Goal: Task Accomplishment & Management: Manage account settings

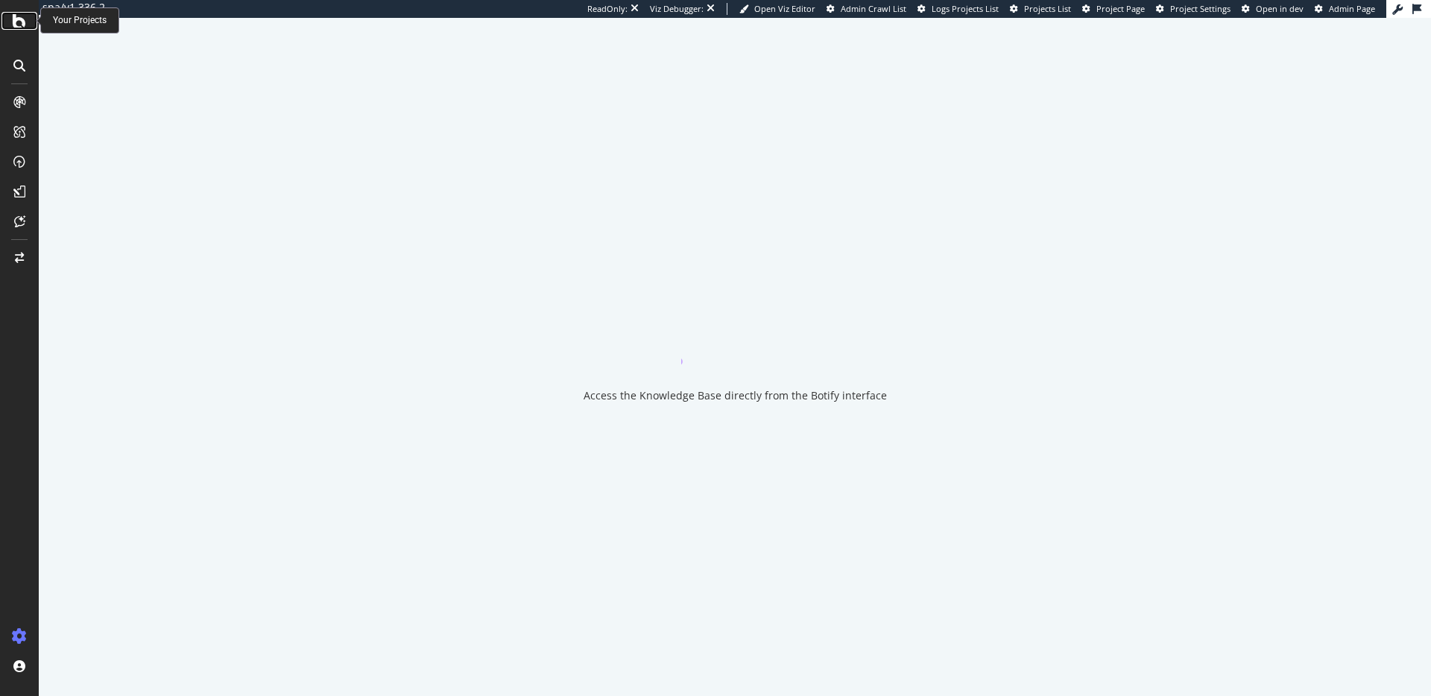
click at [18, 16] on icon at bounding box center [19, 21] width 13 height 18
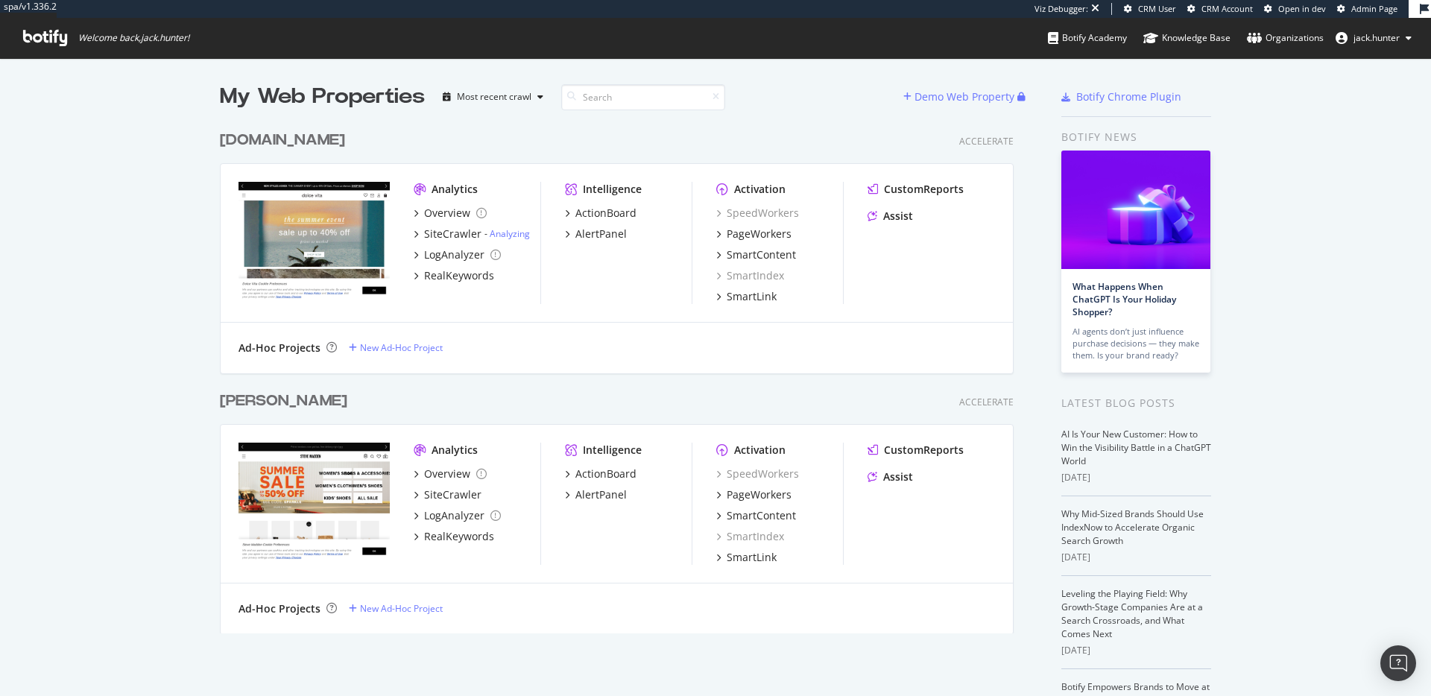
scroll to position [522, 806]
click at [273, 136] on div "[DOMAIN_NAME]" at bounding box center [282, 141] width 125 height 22
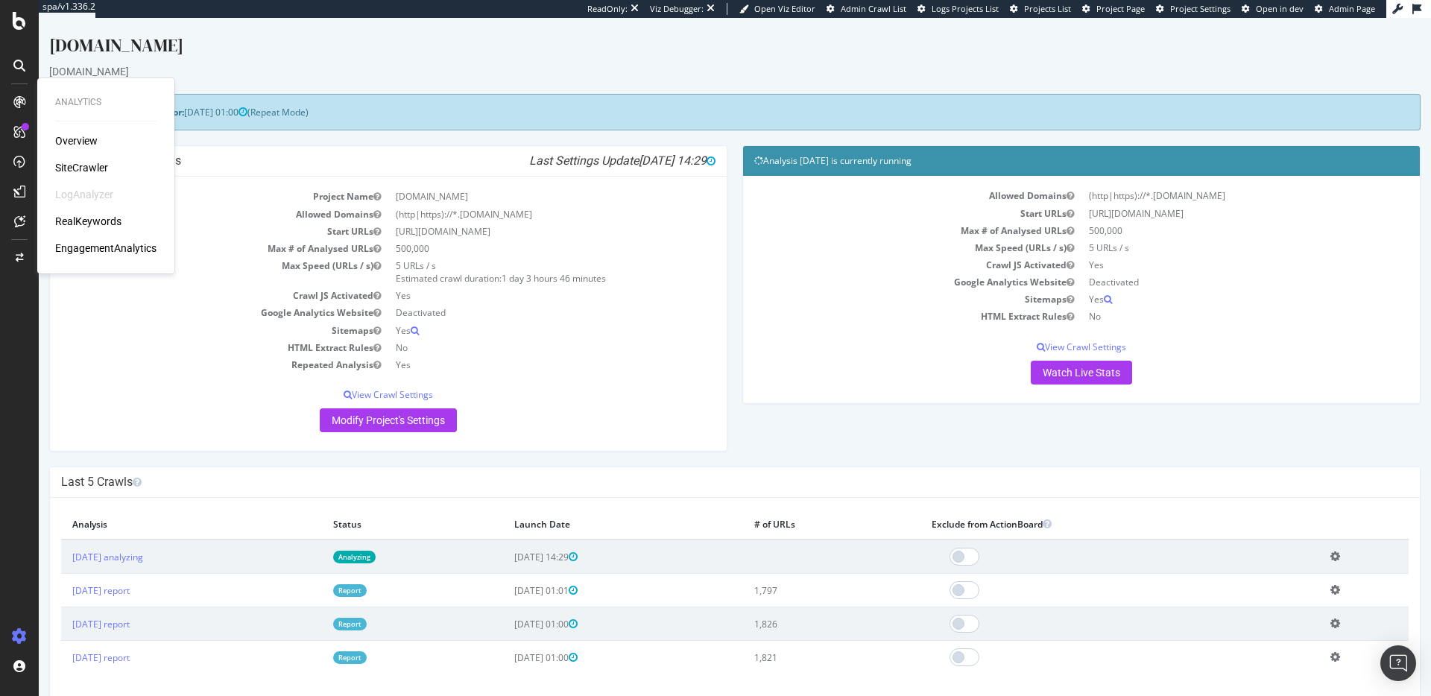
click at [78, 161] on div "SiteCrawler" at bounding box center [81, 167] width 53 height 15
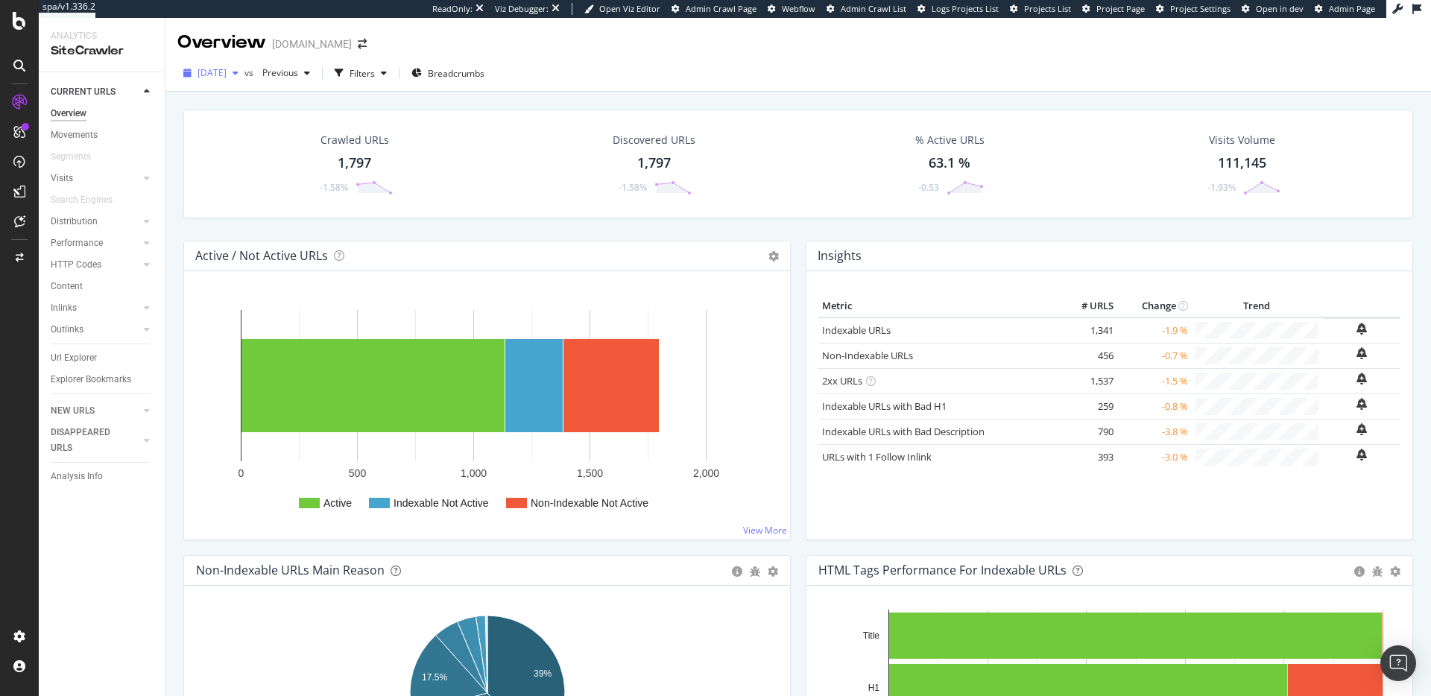
click at [227, 69] on span "2025 Aug. 3rd" at bounding box center [212, 72] width 29 height 13
click at [521, 159] on div "Discovered URLs 1,797 -1.58%" at bounding box center [653, 164] width 303 height 78
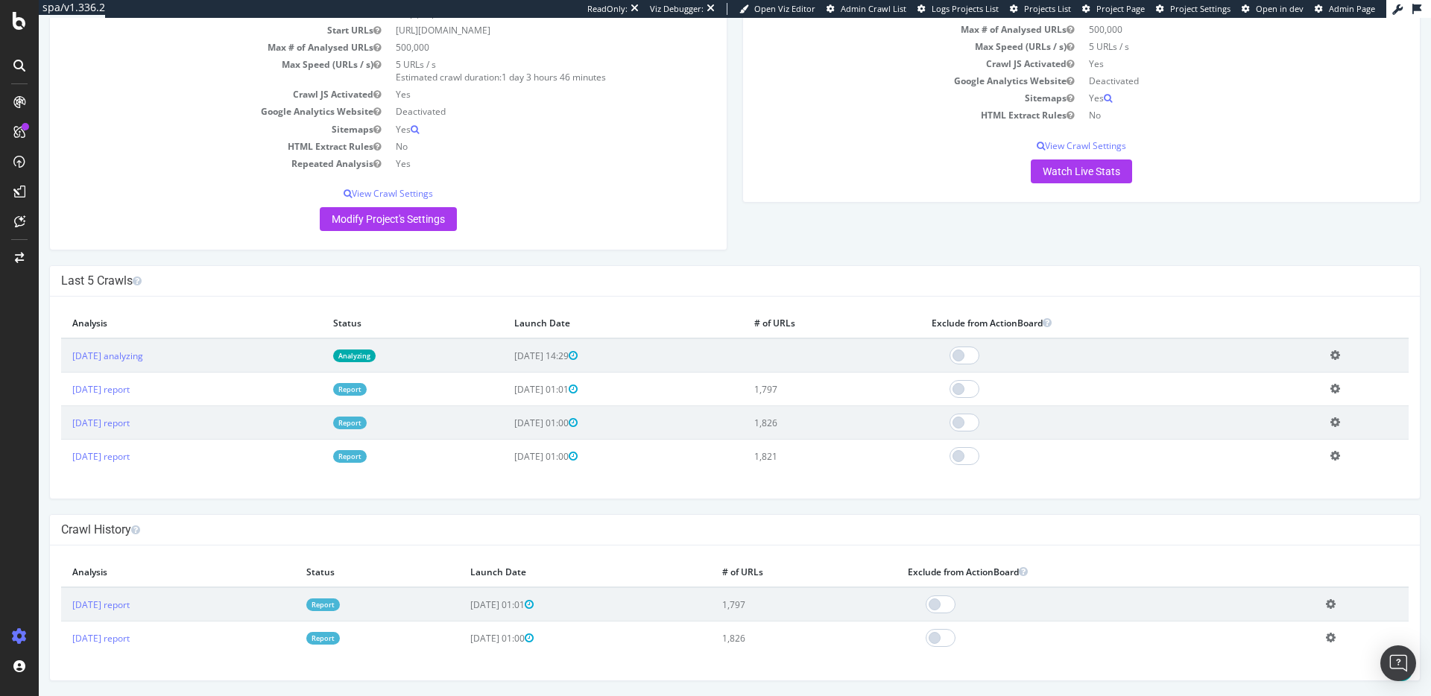
scroll to position [181, 0]
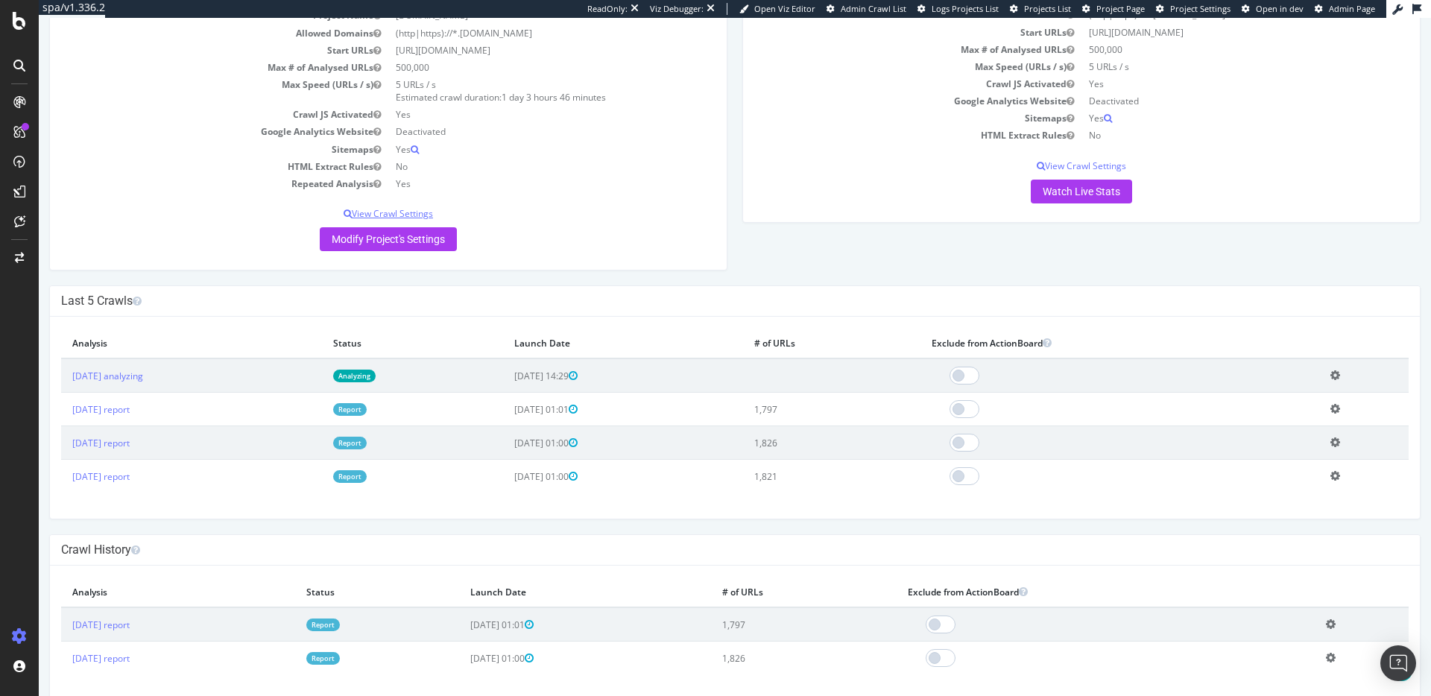
click at [396, 213] on p "View Crawl Settings" at bounding box center [388, 213] width 654 height 13
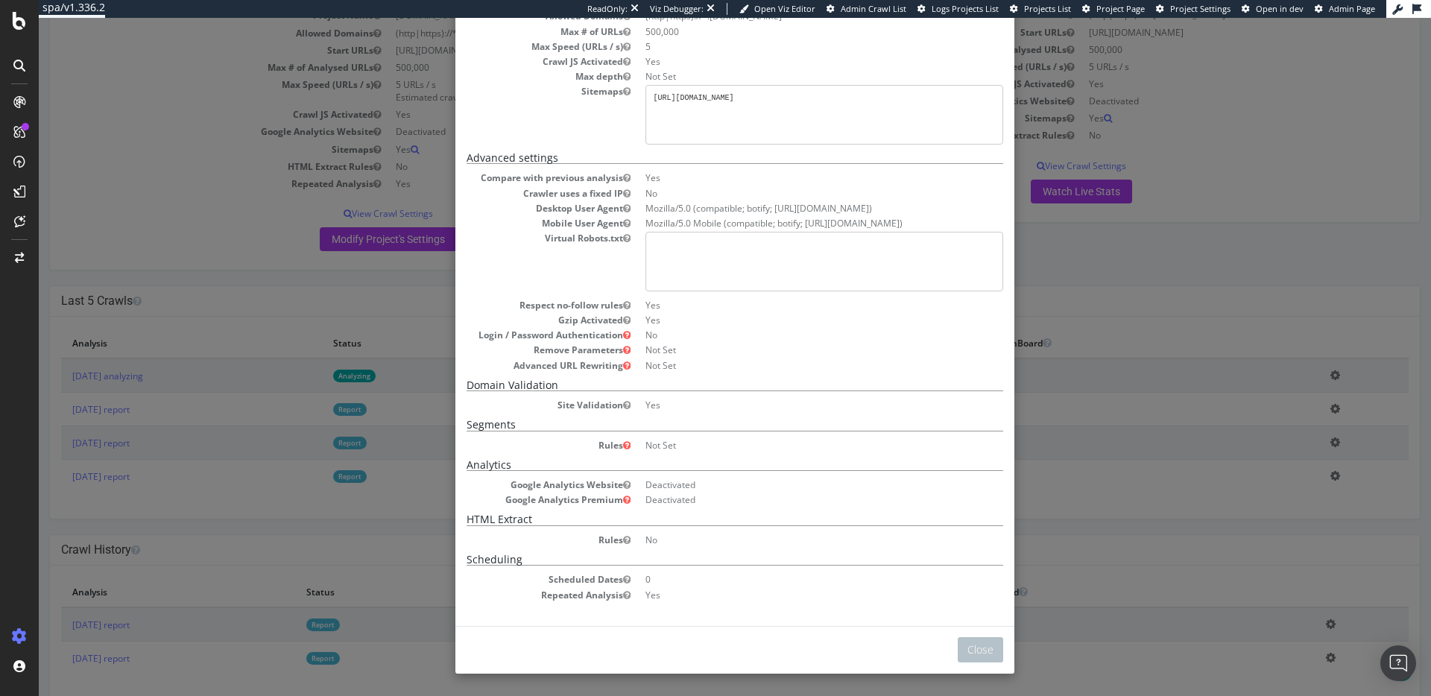
scroll to position [0, 0]
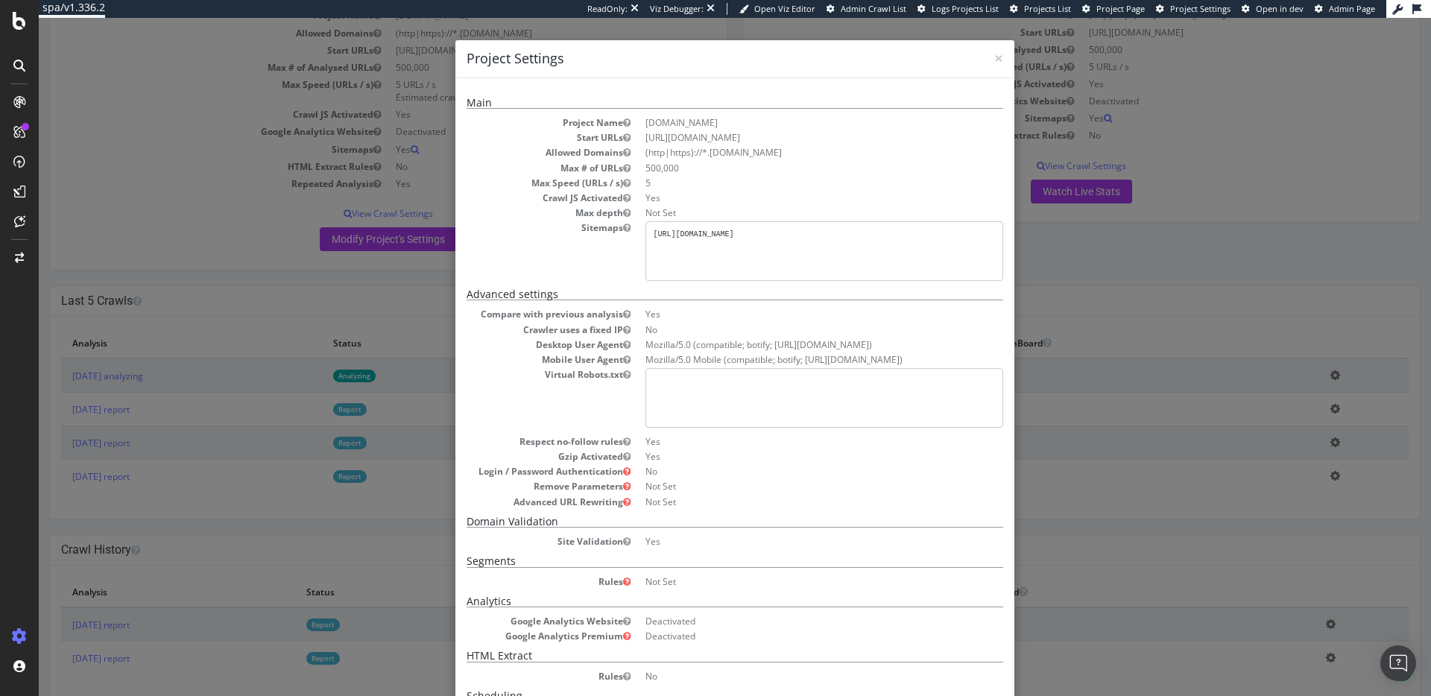
click at [993, 62] on h4 "Project Settings" at bounding box center [735, 58] width 537 height 19
click at [994, 56] on span "×" at bounding box center [998, 58] width 9 height 21
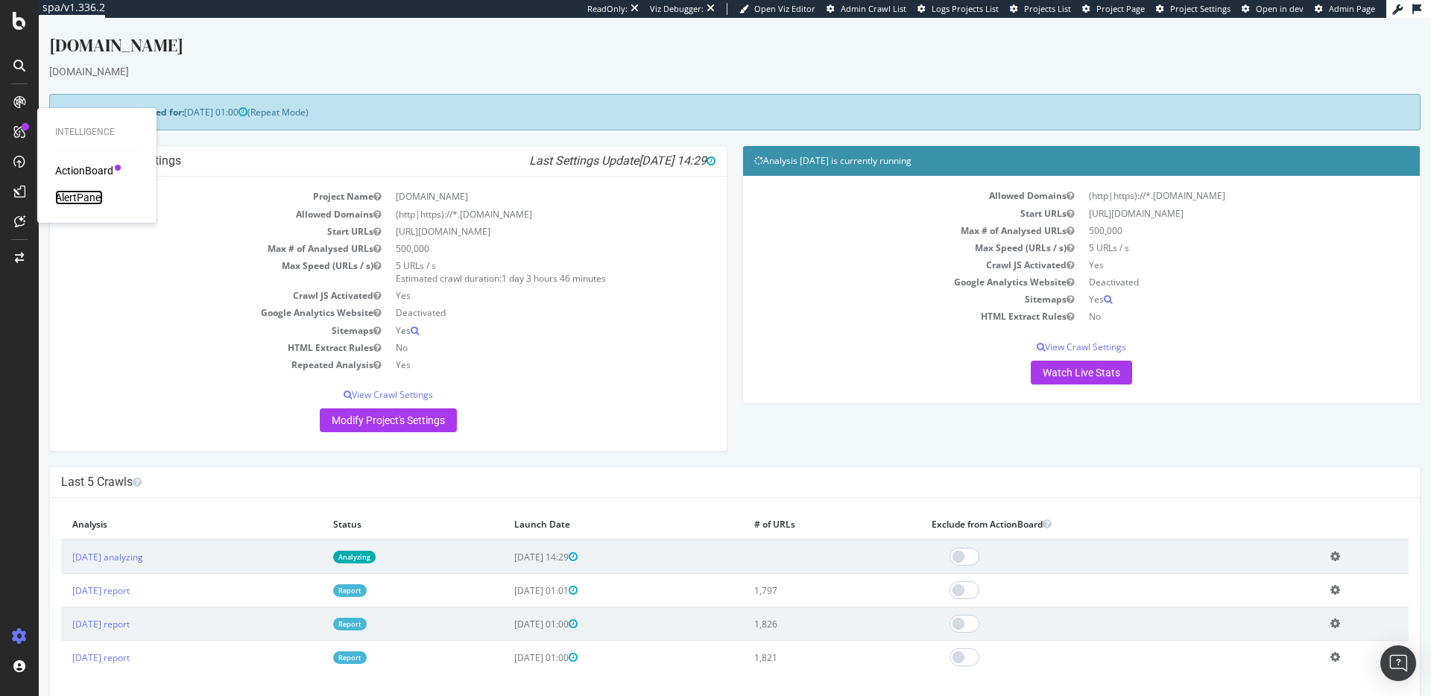
click at [83, 200] on div "AlertPanel" at bounding box center [79, 197] width 48 height 15
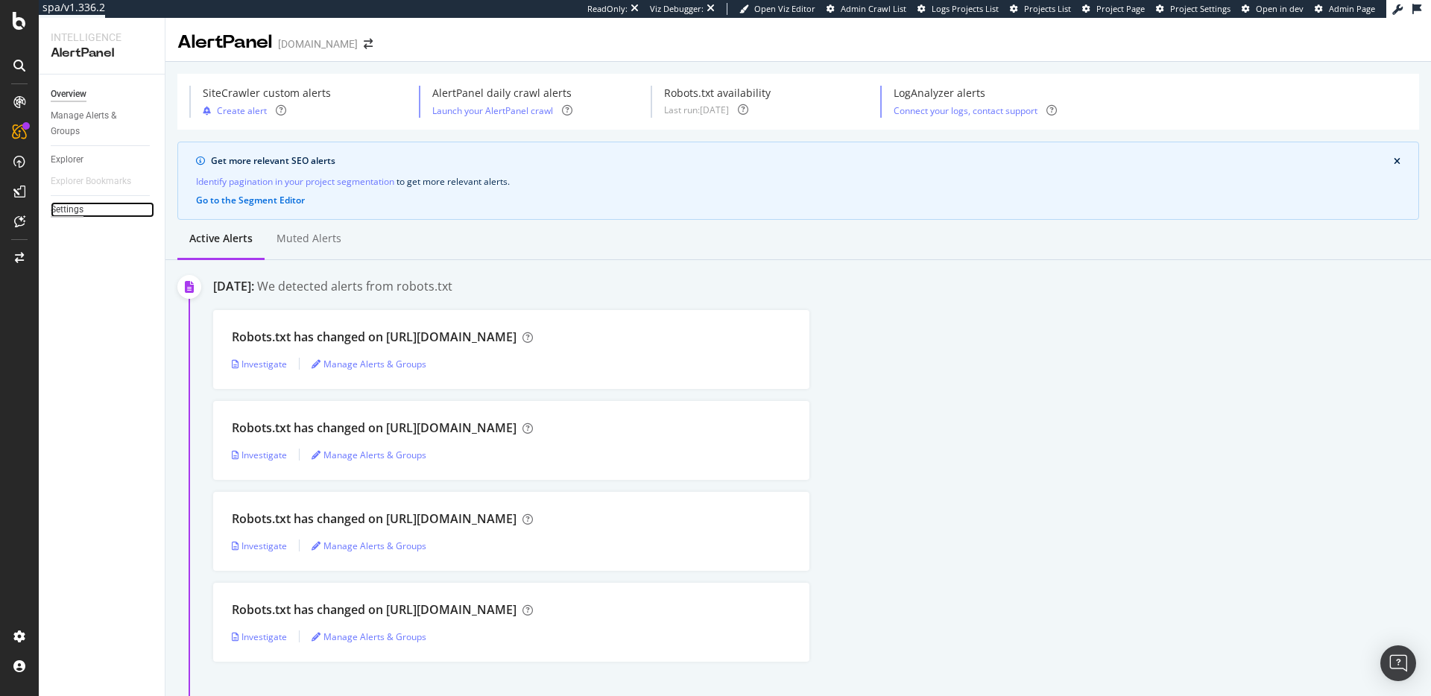
click at [72, 210] on div "Settings" at bounding box center [67, 210] width 33 height 16
select select "04"
select select "45"
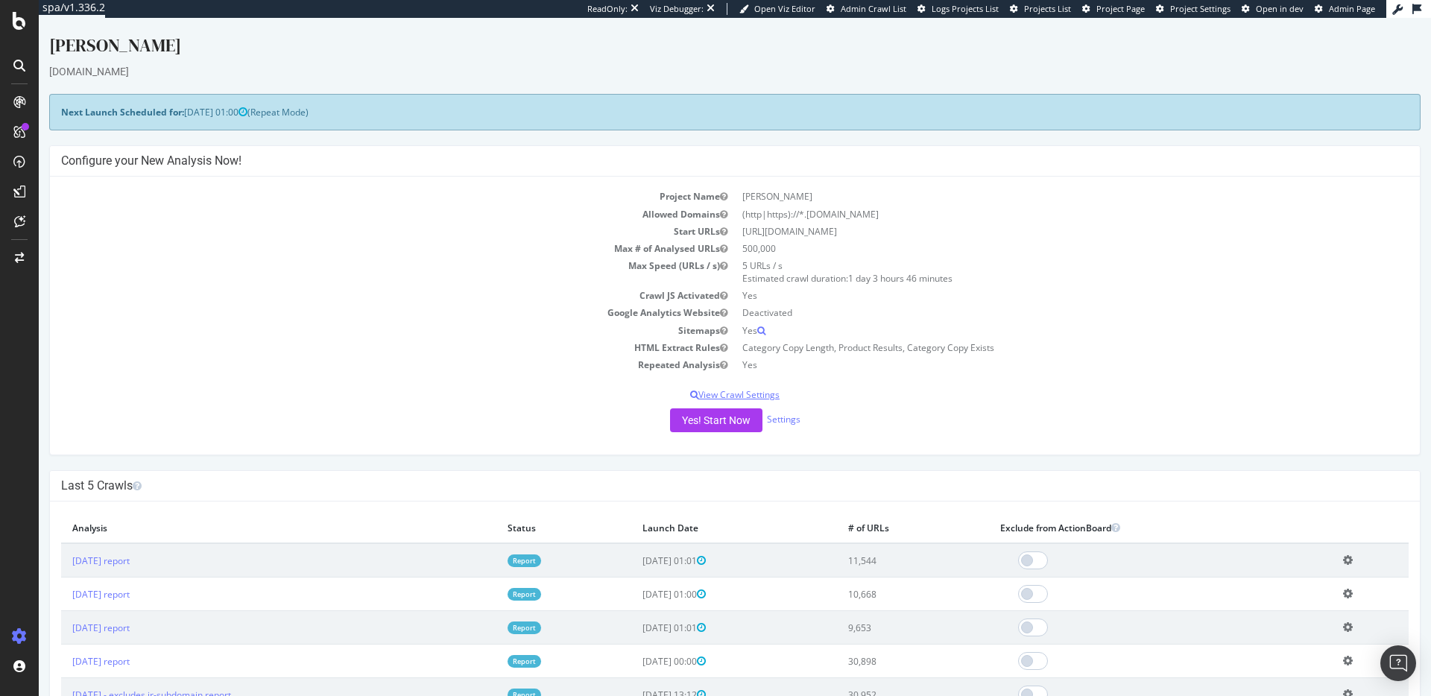
click at [721, 394] on p "View Crawl Settings" at bounding box center [735, 394] width 1348 height 13
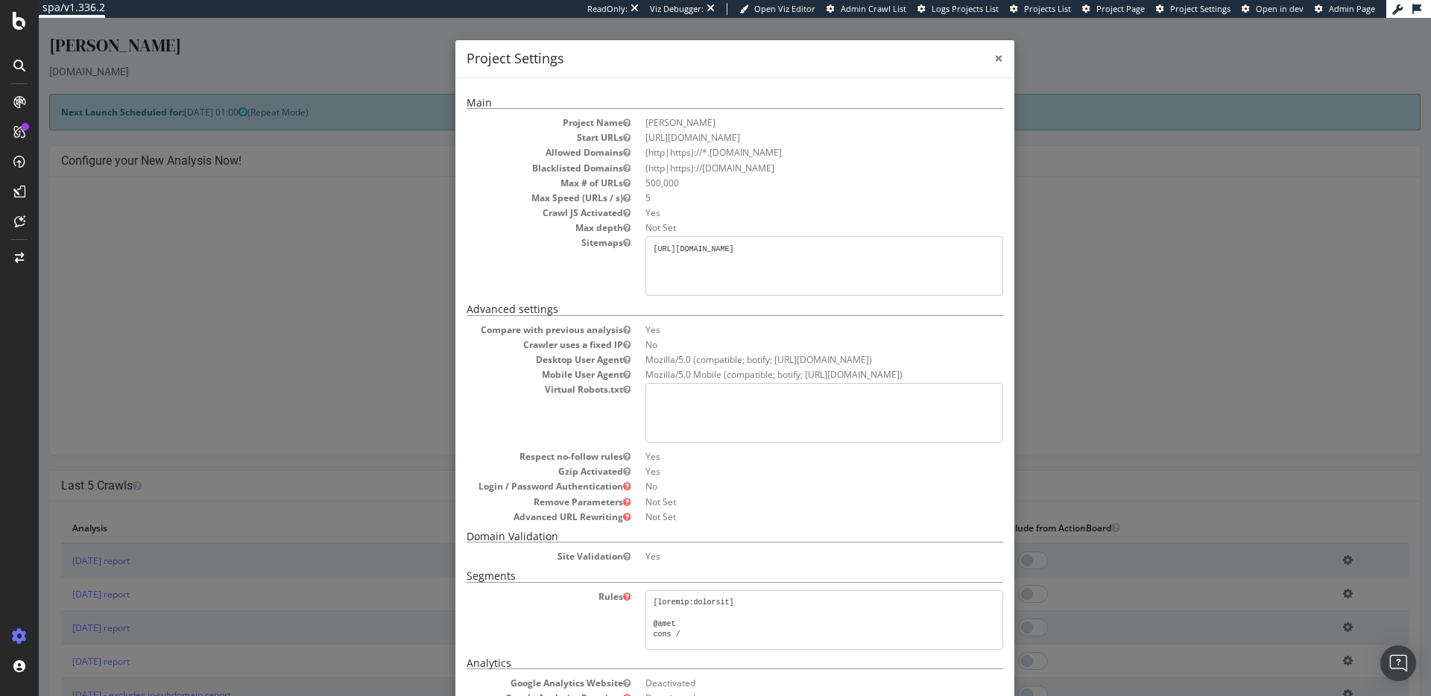
click at [1002, 52] on span "×" at bounding box center [998, 58] width 9 height 21
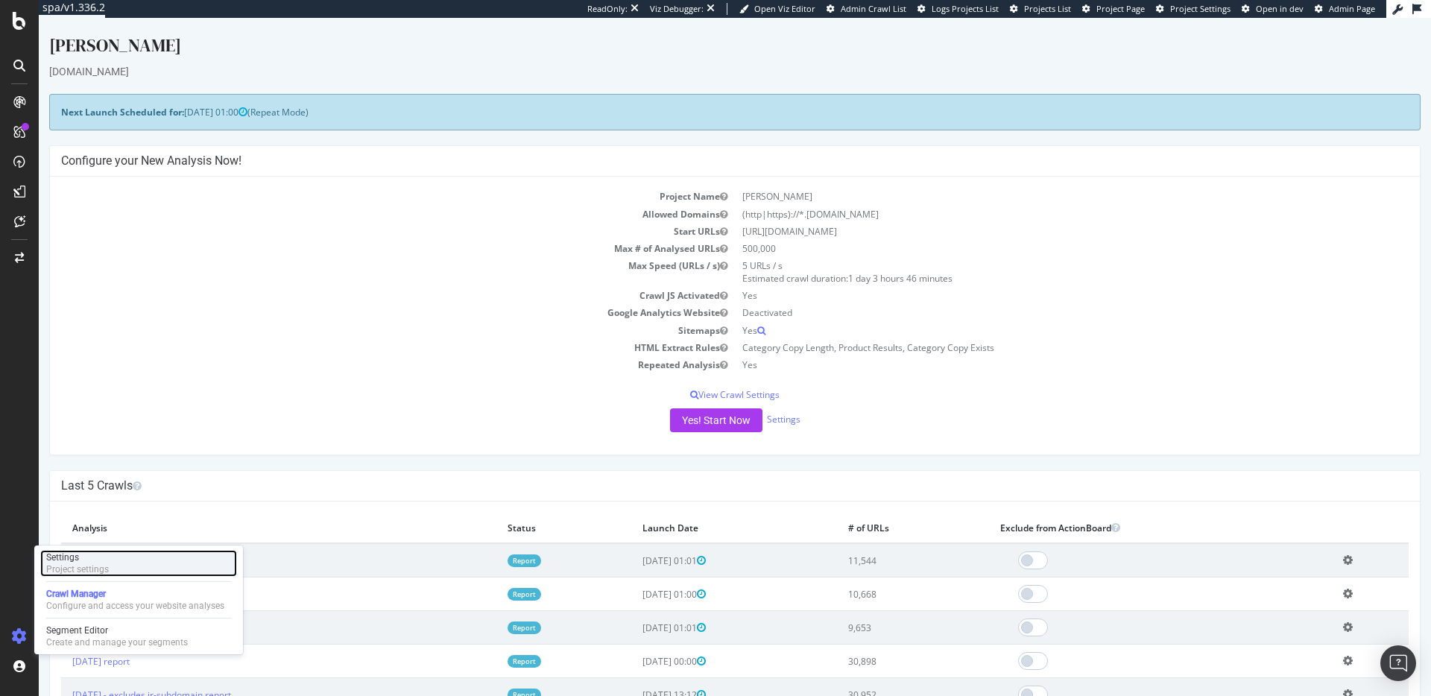
click at [101, 569] on div "Project settings" at bounding box center [77, 569] width 63 height 12
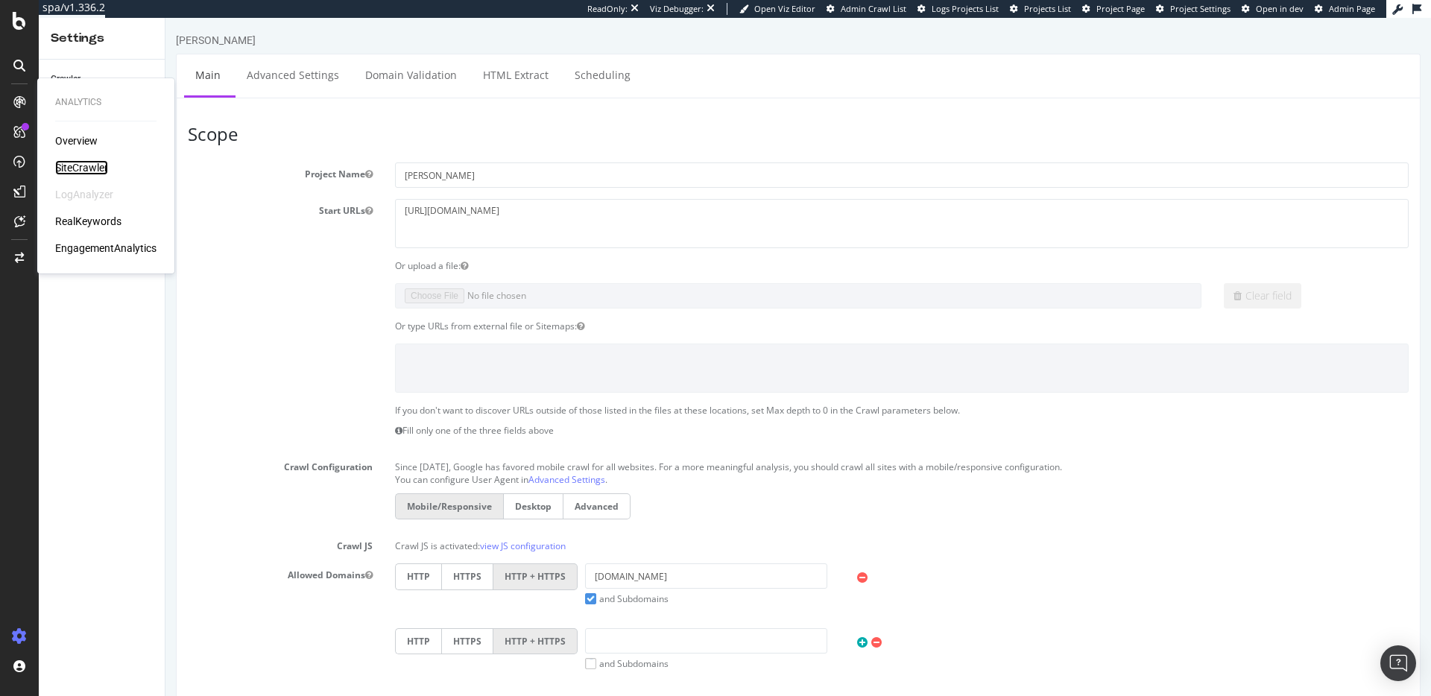
click at [72, 168] on div "SiteCrawler" at bounding box center [81, 167] width 53 height 15
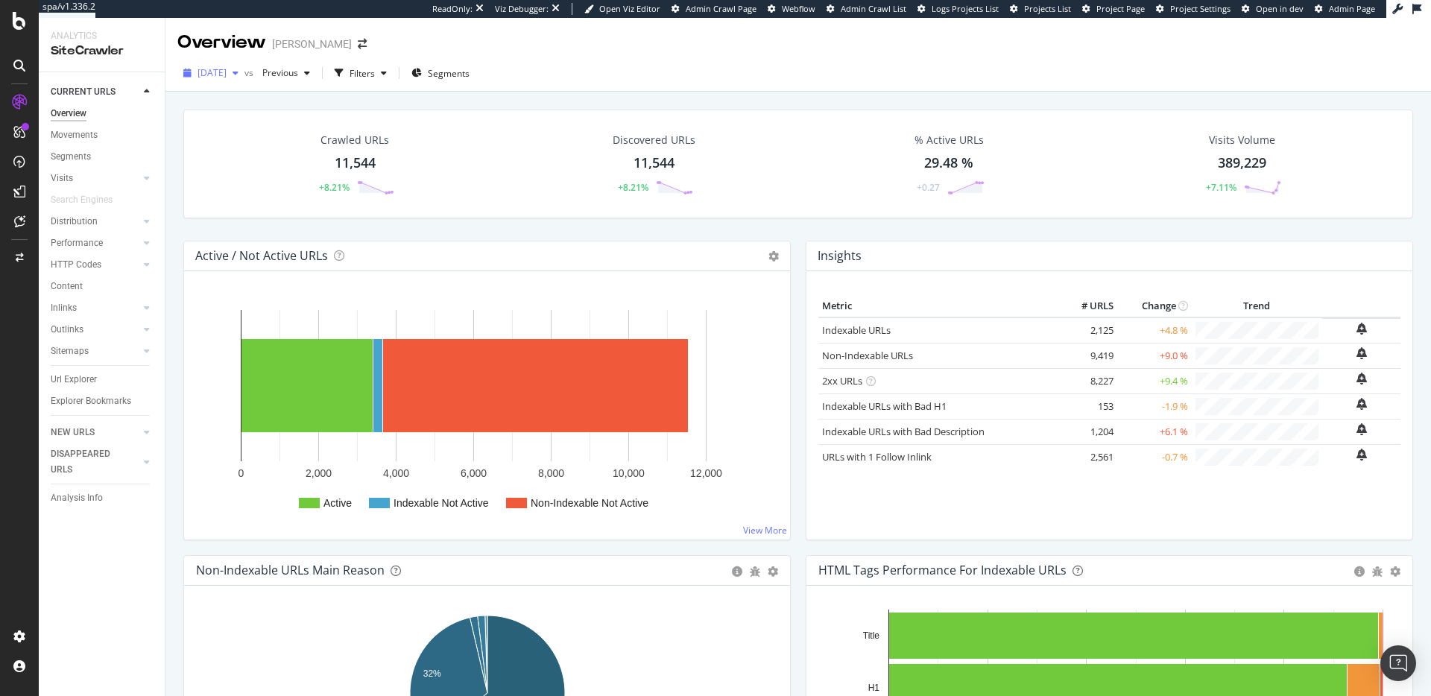
click at [227, 69] on span "2025 Aug. 3rd" at bounding box center [212, 72] width 29 height 13
click at [678, 73] on div "2025 Aug. 3rd vs Previous Filters Segments" at bounding box center [798, 76] width 1266 height 30
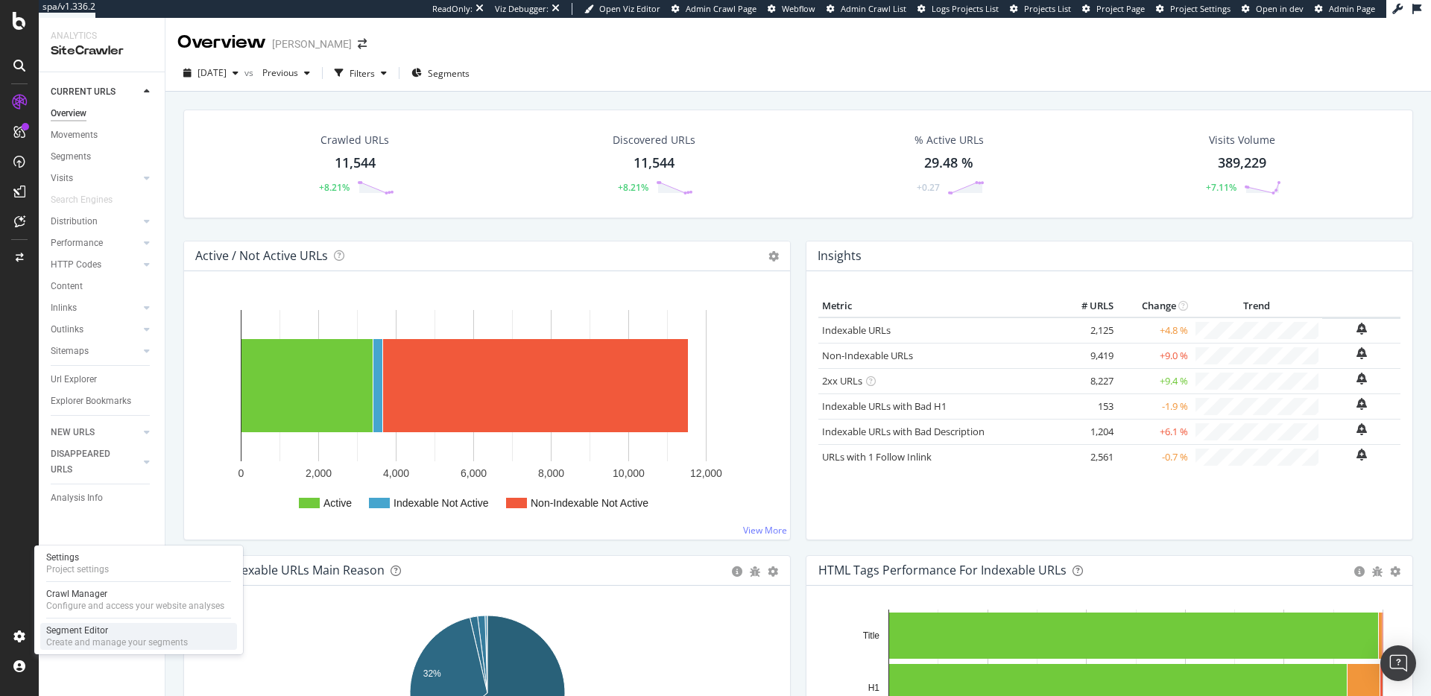
click at [69, 633] on div "Segment Editor" at bounding box center [117, 631] width 142 height 12
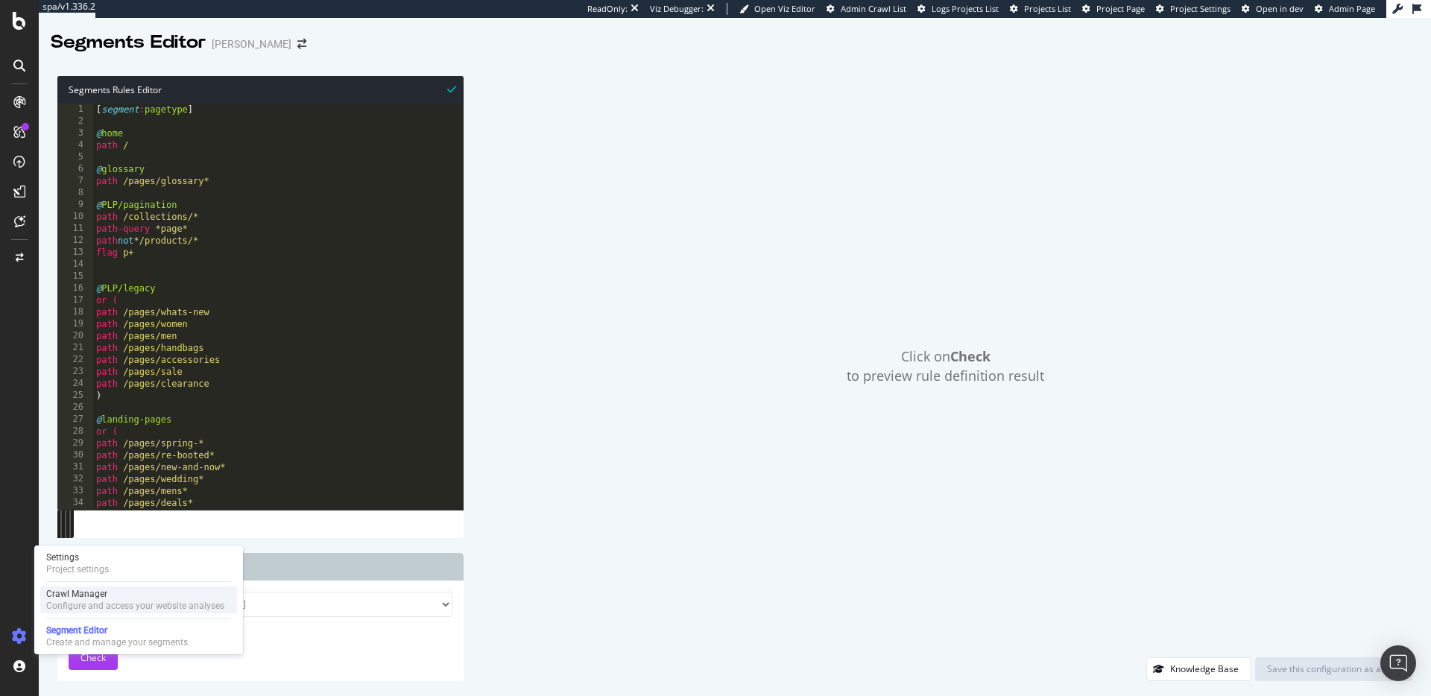
click at [78, 606] on div "Configure and access your website analyses" at bounding box center [135, 606] width 178 height 12
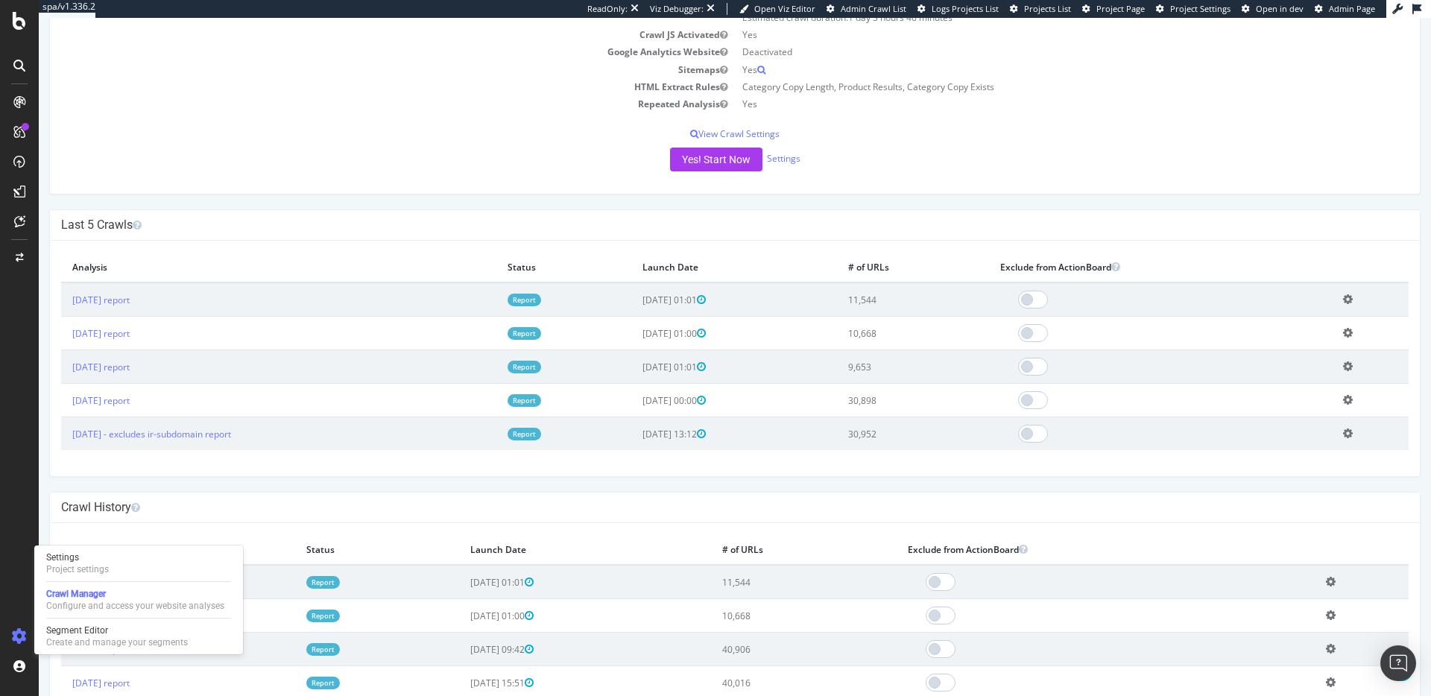
scroll to position [306, 0]
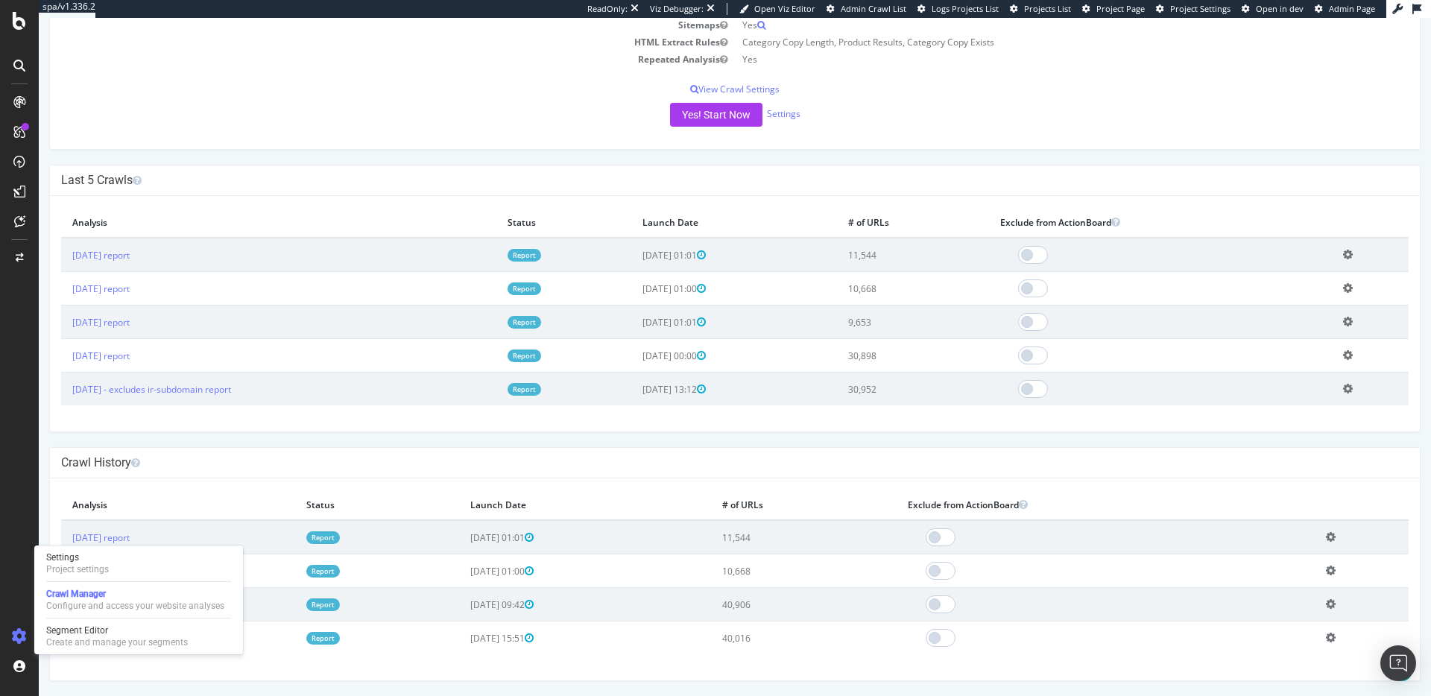
click at [364, 457] on h4 "Crawl History" at bounding box center [735, 462] width 1348 height 15
click at [897, 258] on td "11,544" at bounding box center [913, 255] width 152 height 34
click at [121, 353] on link "2025 May. 18th report" at bounding box center [100, 356] width 57 height 13
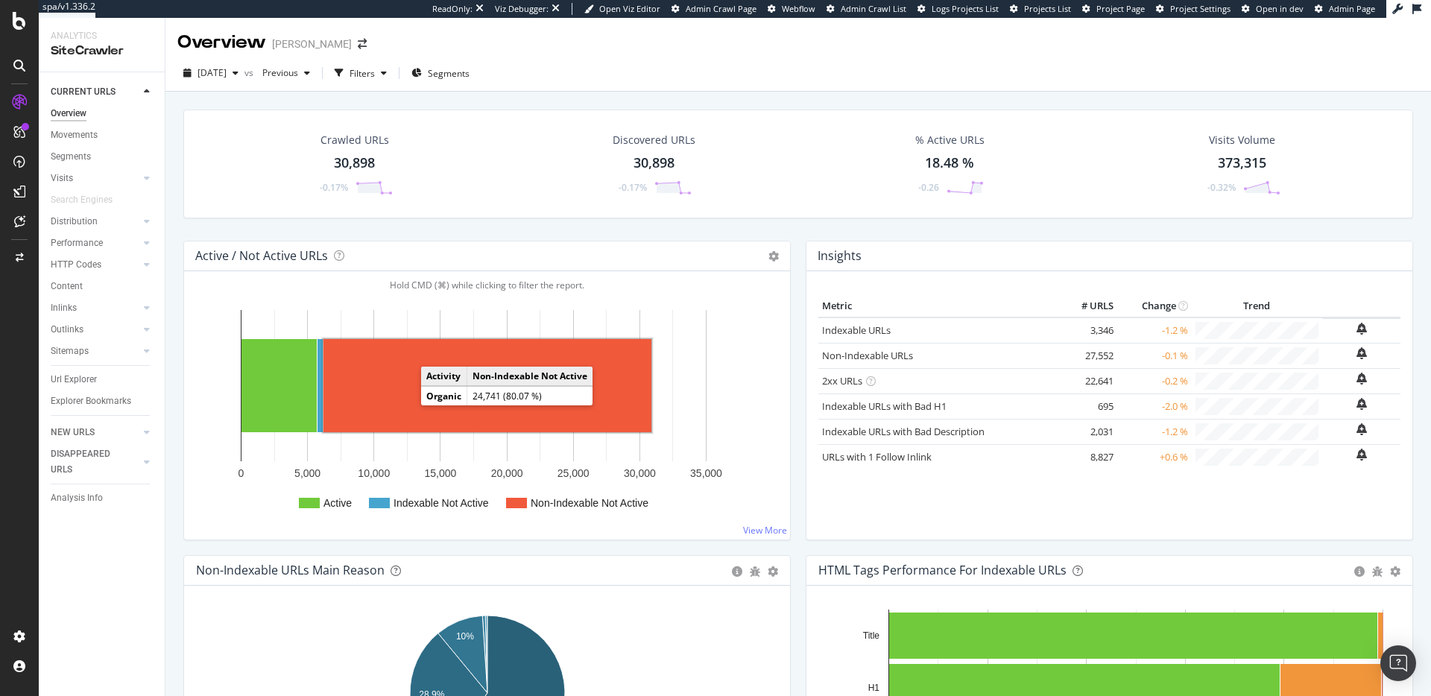
drag, startPoint x: 394, startPoint y: 403, endPoint x: 444, endPoint y: 409, distance: 51.0
click at [444, 409] on rect "A chart." at bounding box center [487, 385] width 328 height 93
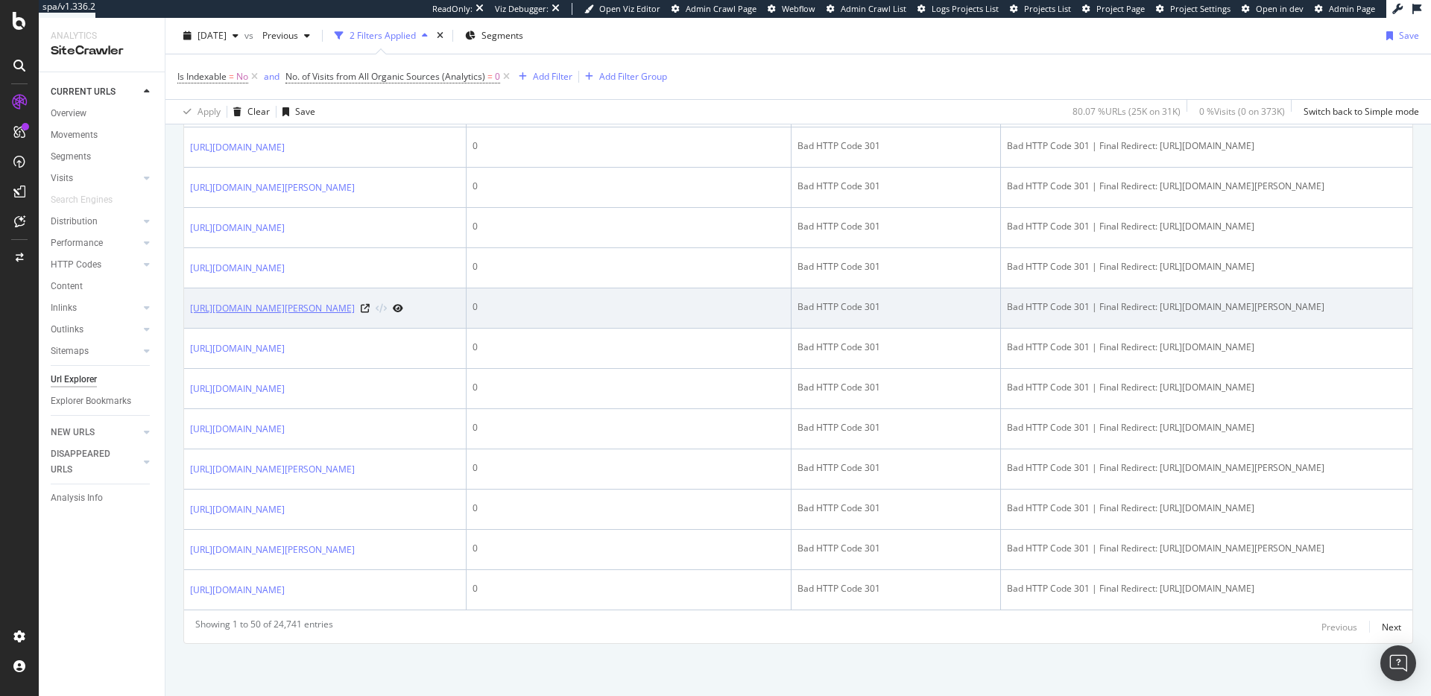
scroll to position [2560, 0]
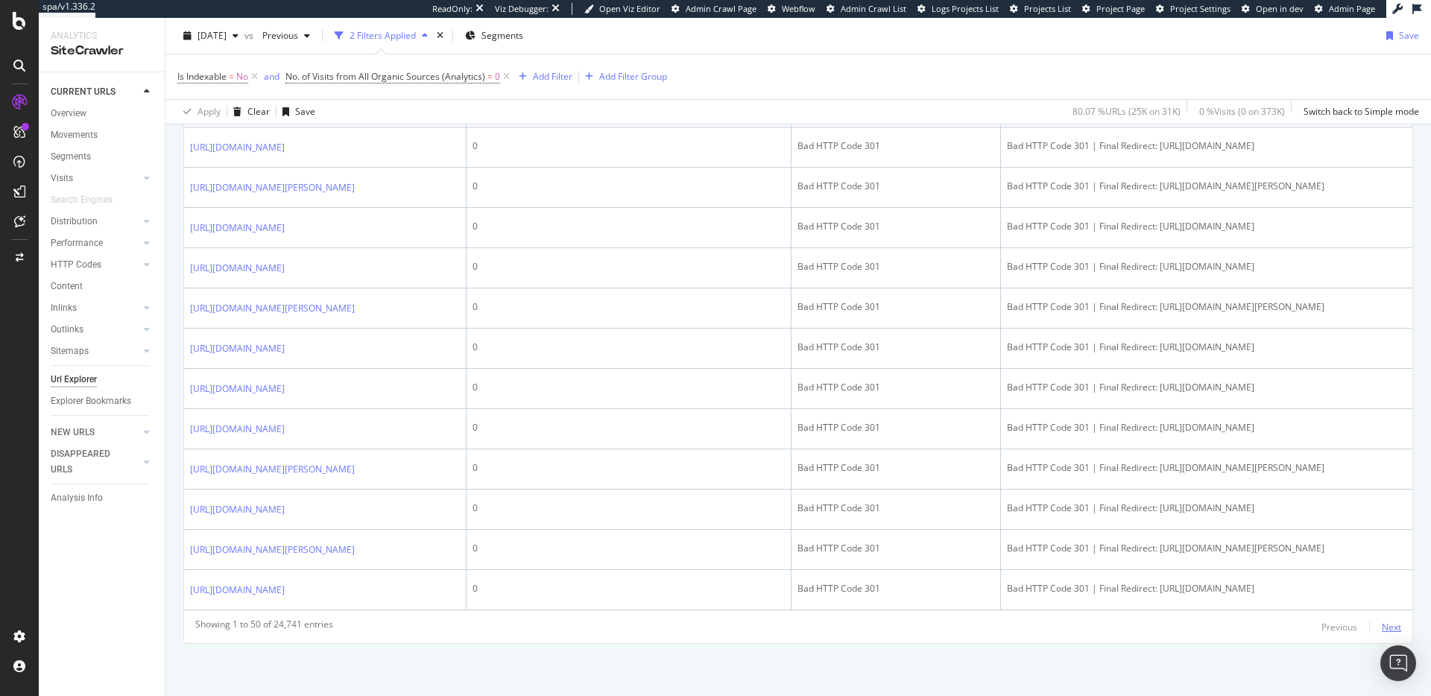
click at [1384, 625] on div "Next" at bounding box center [1391, 627] width 19 height 13
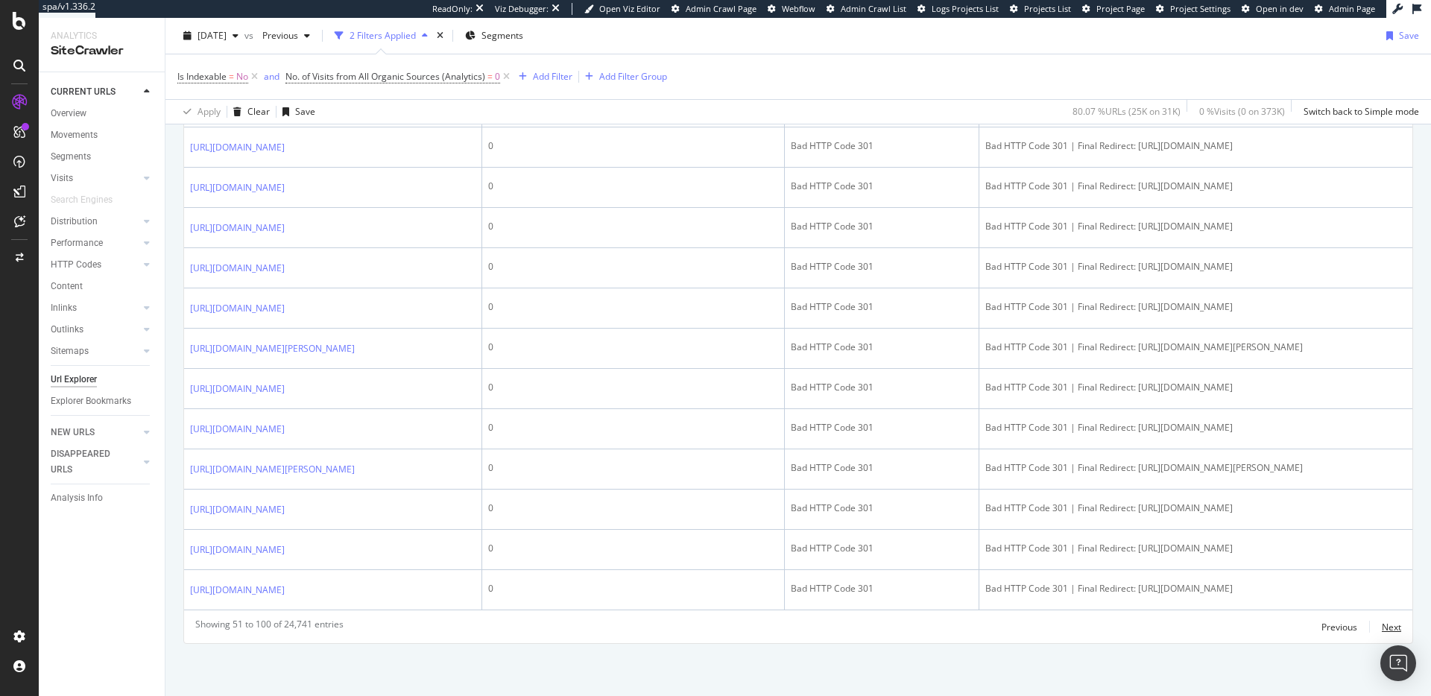
scroll to position [2618, 0]
click at [1388, 625] on div "Next" at bounding box center [1391, 627] width 19 height 13
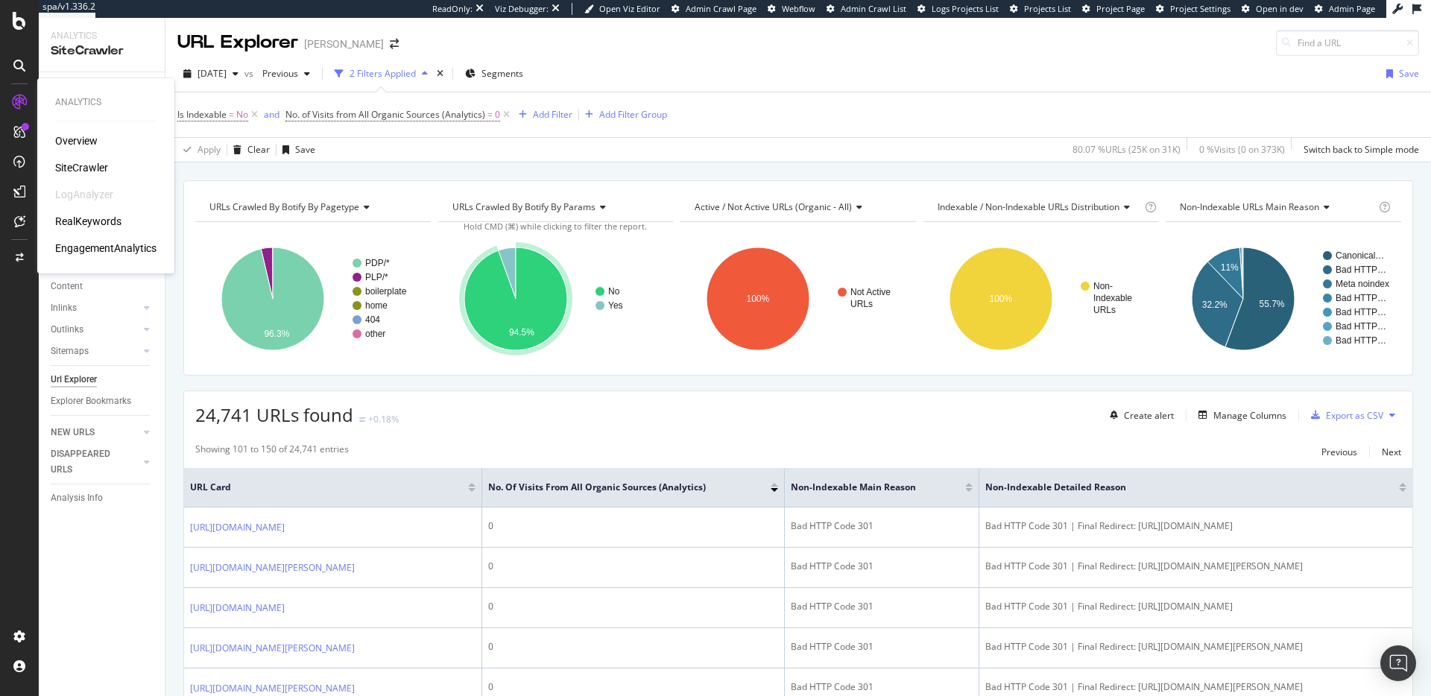
click at [72, 167] on div "SiteCrawler" at bounding box center [81, 167] width 53 height 15
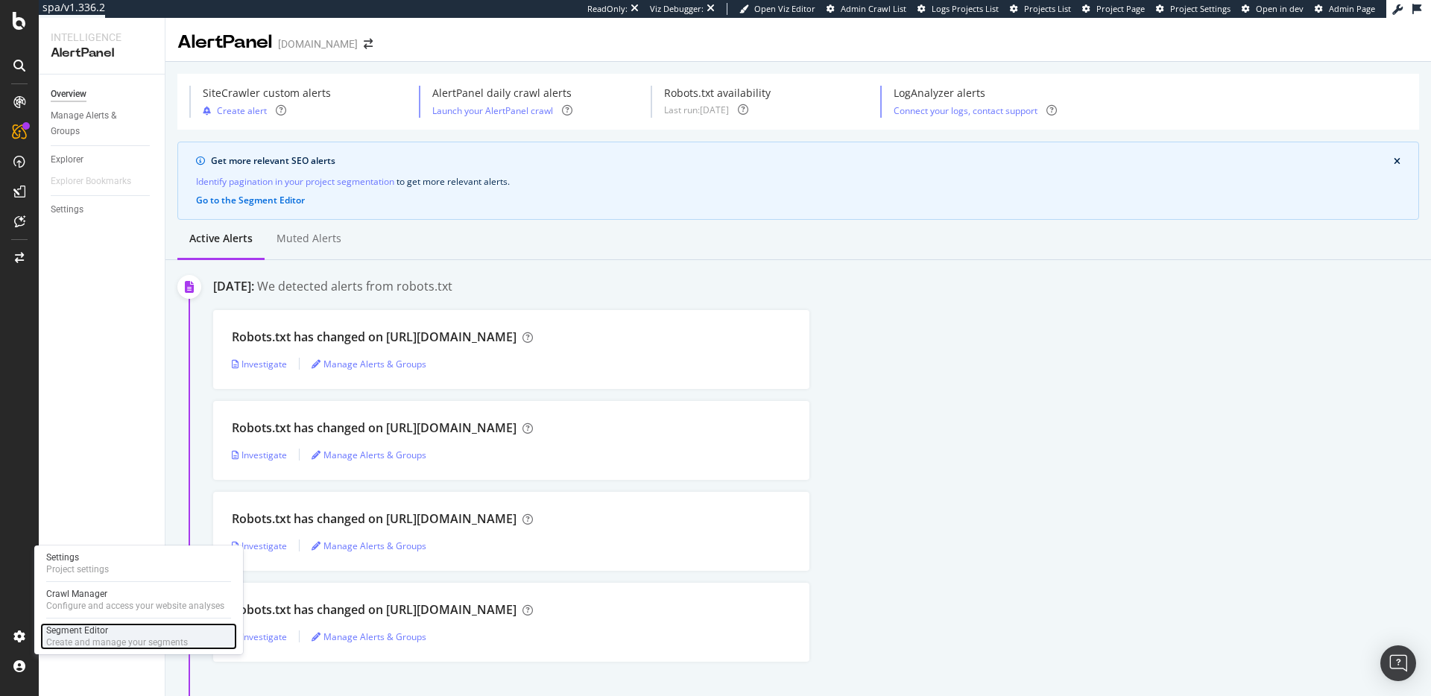
click at [60, 638] on div "Create and manage your segments" at bounding box center [117, 643] width 142 height 12
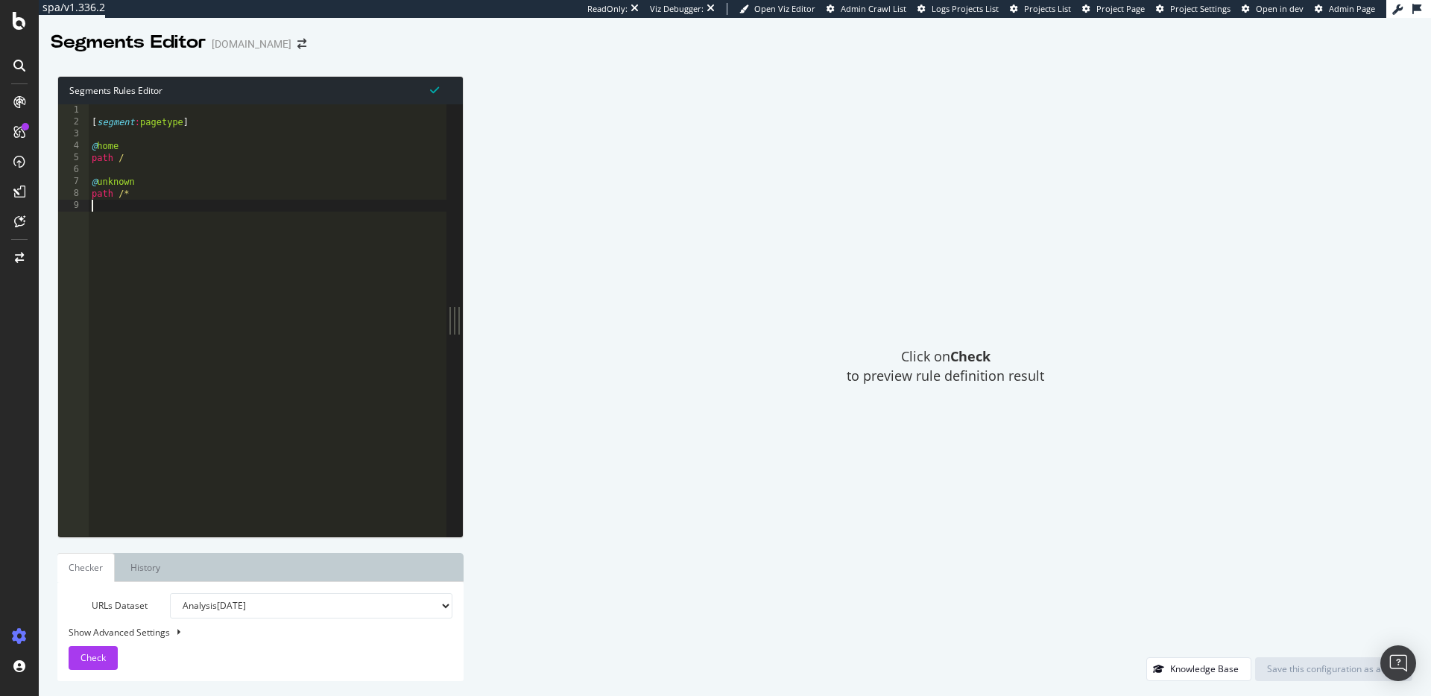
drag, startPoint x: 129, startPoint y: 206, endPoint x: 111, endPoint y: 212, distance: 18.9
click at [127, 208] on div "[ segment : pagetype ] @ home path / @ unknown path /*" at bounding box center [268, 332] width 358 height 456
click at [110, 158] on div "[ segment : pagetype ] @ home path / @ unknown path /*" at bounding box center [268, 332] width 358 height 456
click at [110, 177] on div "[ segment : pagetype ] @ home path / @ unknown path /*" at bounding box center [268, 332] width 358 height 456
click at [122, 174] on div "[ segment : pagetype ] @ home path / @ unknown path /*" at bounding box center [268, 332] width 358 height 456
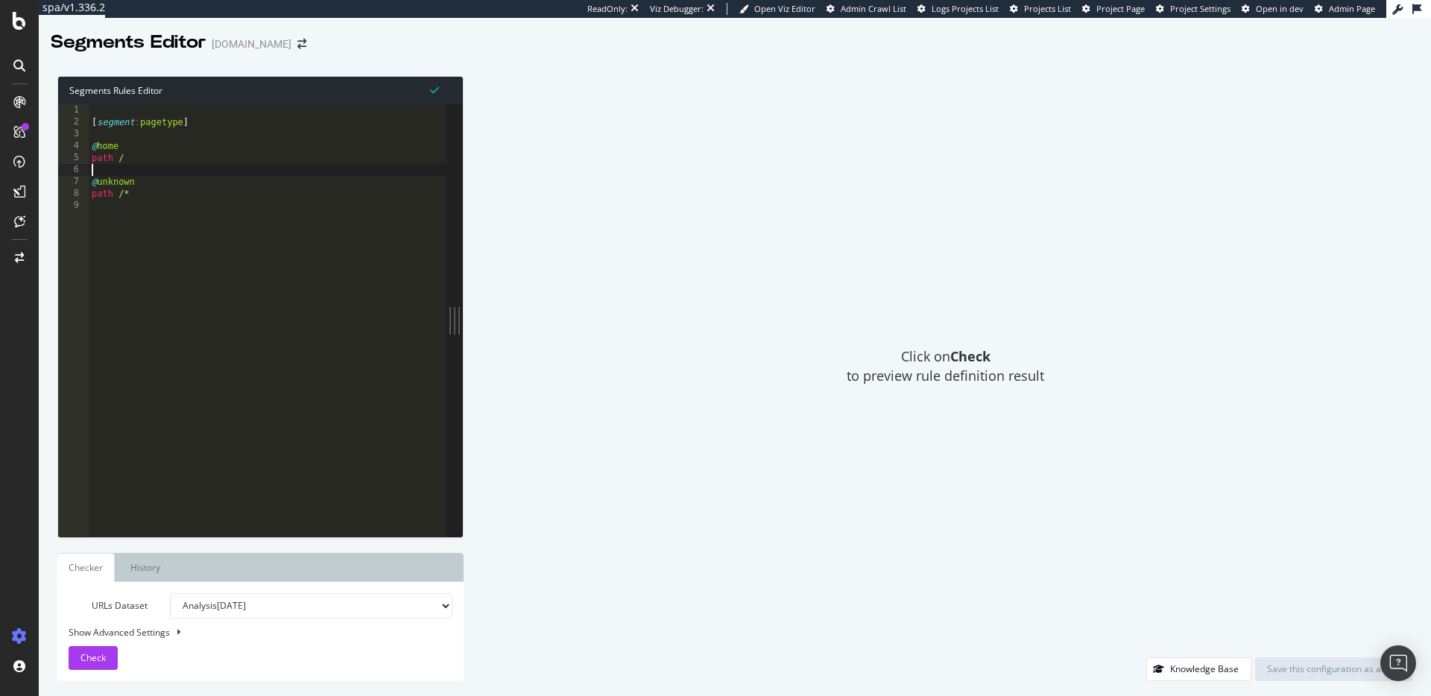
drag, startPoint x: 124, startPoint y: 168, endPoint x: 128, endPoint y: 162, distance: 7.7
click at [124, 168] on div "[ segment : pagetype ] @ home path / @ unknown path /*" at bounding box center [268, 332] width 358 height 456
click at [130, 160] on div "[ segment : pagetype ] @ home path / @ unknown path /*" at bounding box center [268, 332] width 358 height 456
click at [129, 136] on div "[ segment : pagetype ] @ home path / @ unknown path /*" at bounding box center [268, 332] width 358 height 456
click at [160, 116] on div "[ segment : pagetype ] @ home path / @ unknown path /*" at bounding box center [268, 332] width 358 height 456
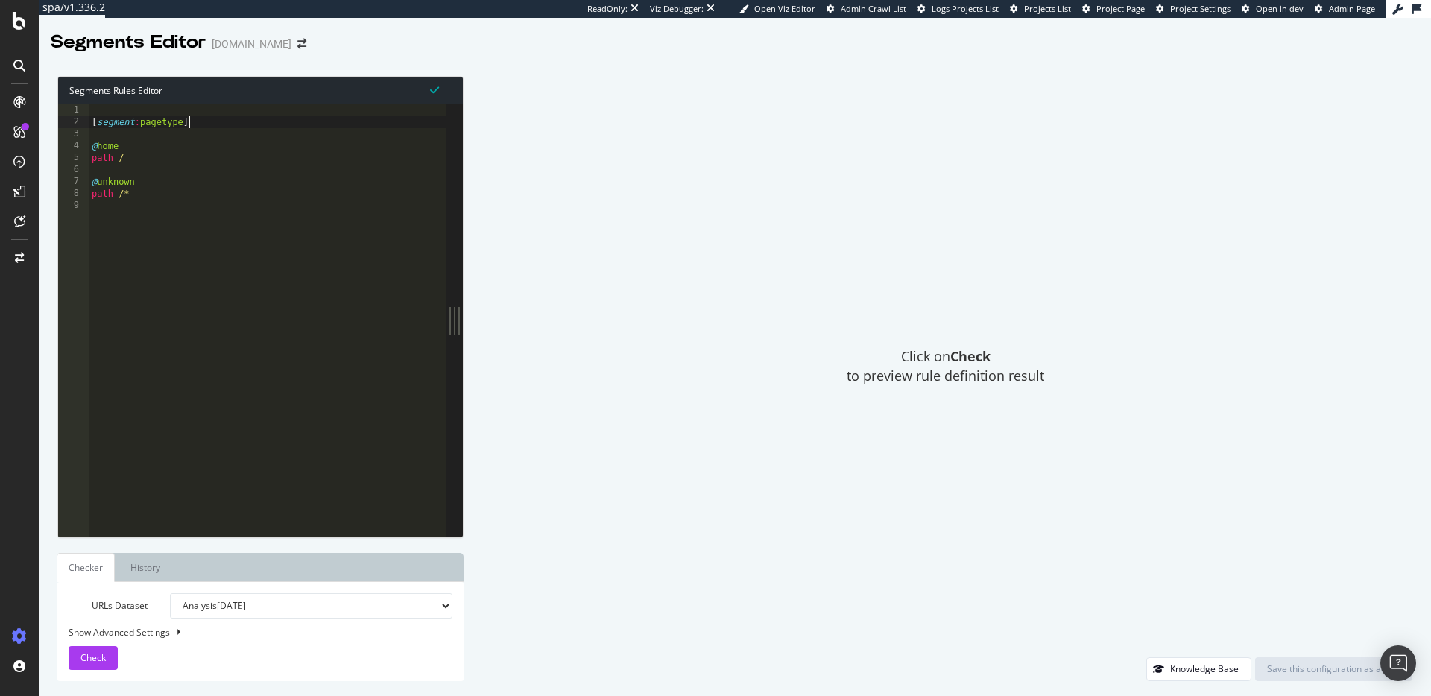
drag, startPoint x: 214, startPoint y: 117, endPoint x: 136, endPoint y: 157, distance: 87.3
click at [214, 117] on div "[ segment : pagetype ] @ home path / @ unknown path /*" at bounding box center [268, 332] width 358 height 456
click at [109, 207] on div "[ segment : pagetype ] @ home path / @ unknown path /*" at bounding box center [268, 332] width 358 height 456
click at [110, 107] on div "[ segment : pagetype ] @ home path / @ unknown path /*" at bounding box center [268, 332] width 358 height 456
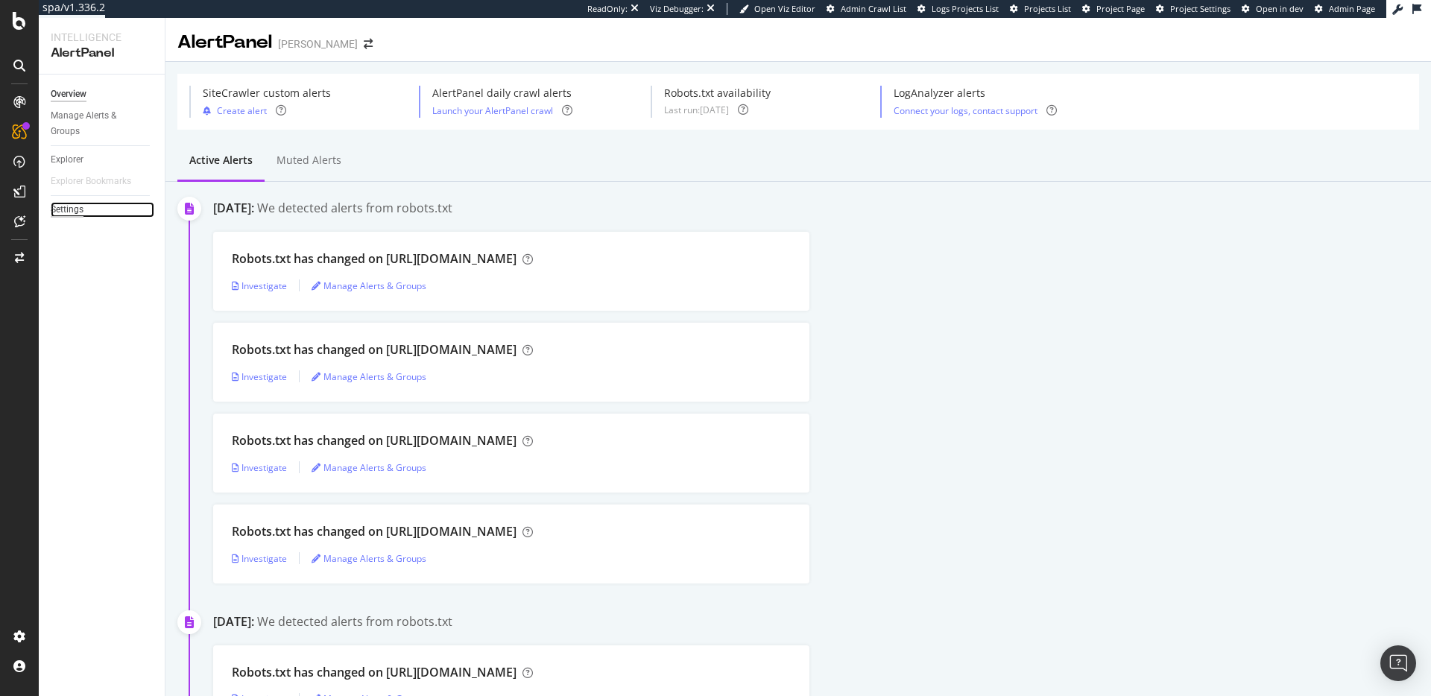
click at [80, 209] on div "Settings" at bounding box center [67, 210] width 33 height 16
select select "02"
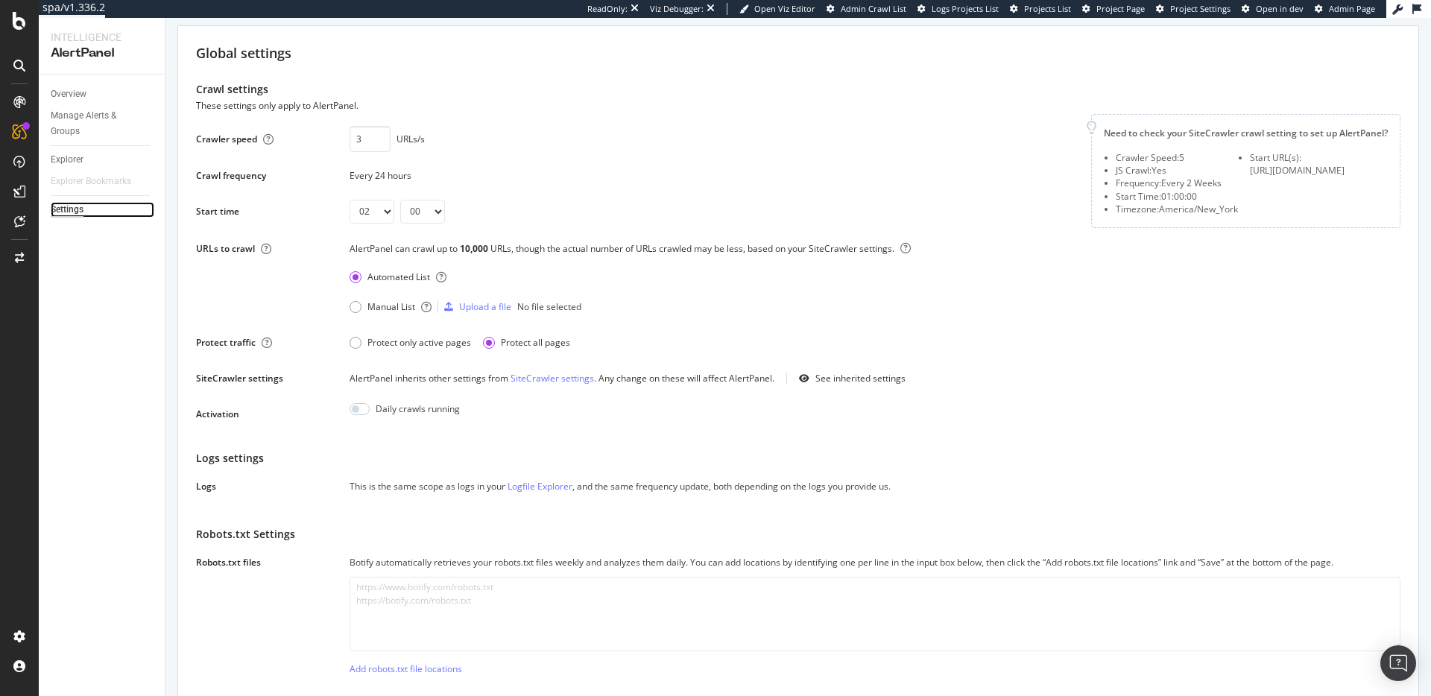
scroll to position [71, 0]
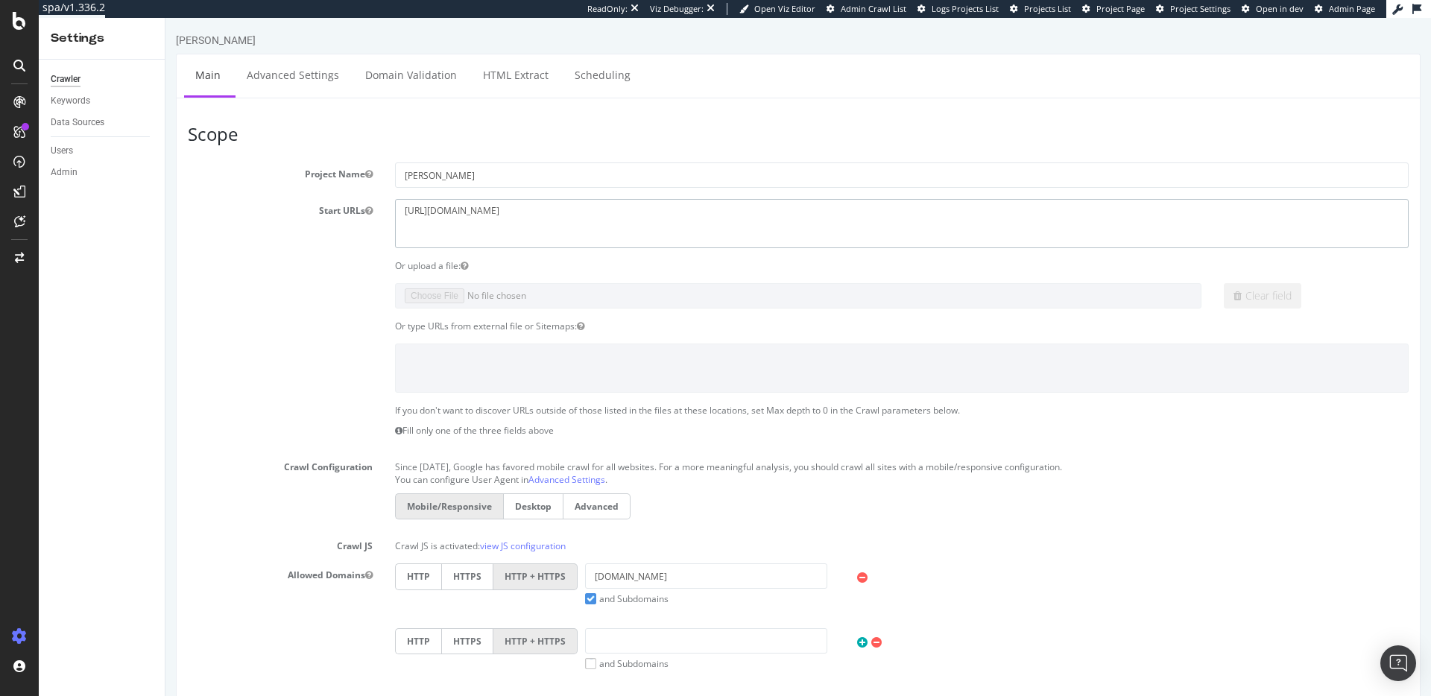
click at [513, 207] on textarea "[URL][DOMAIN_NAME]" at bounding box center [902, 223] width 1014 height 48
click at [512, 208] on textarea "[URL][DOMAIN_NAME]" at bounding box center [902, 223] width 1014 height 48
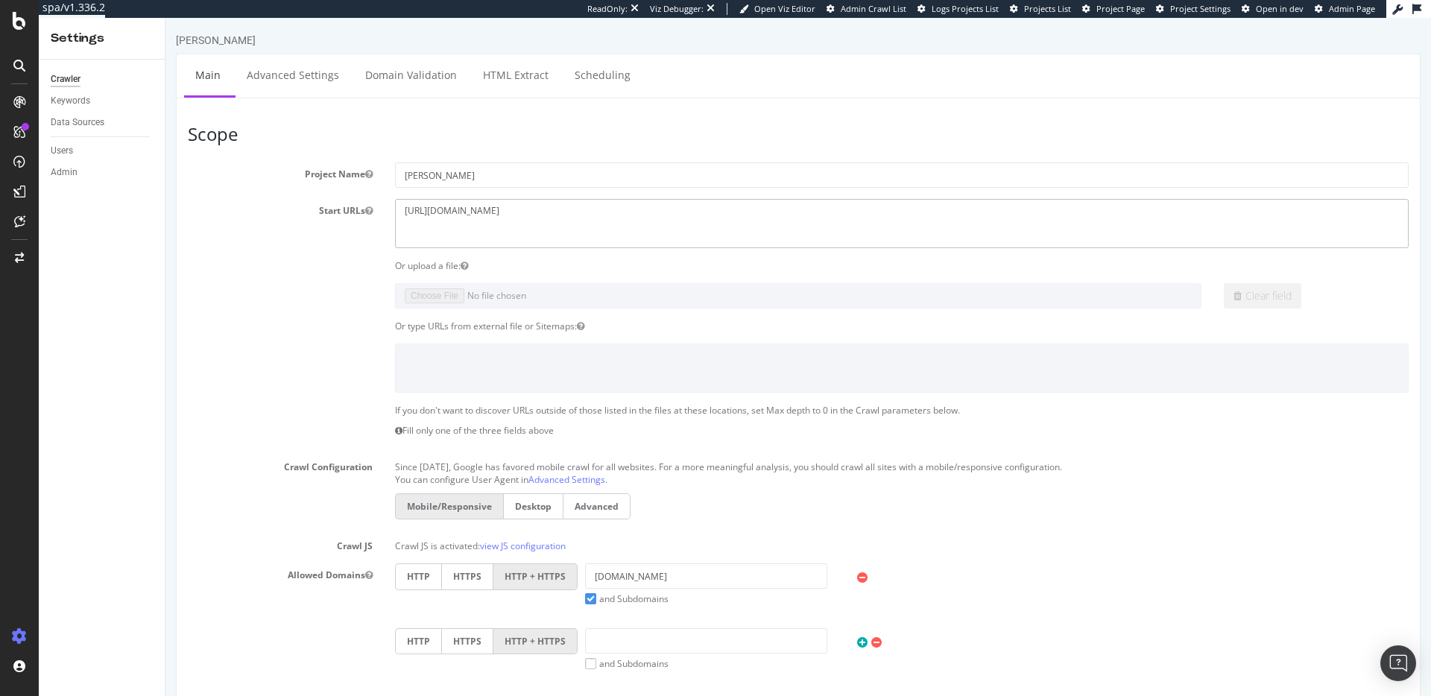
click at [512, 209] on textarea "[URL][DOMAIN_NAME]" at bounding box center [902, 223] width 1014 height 48
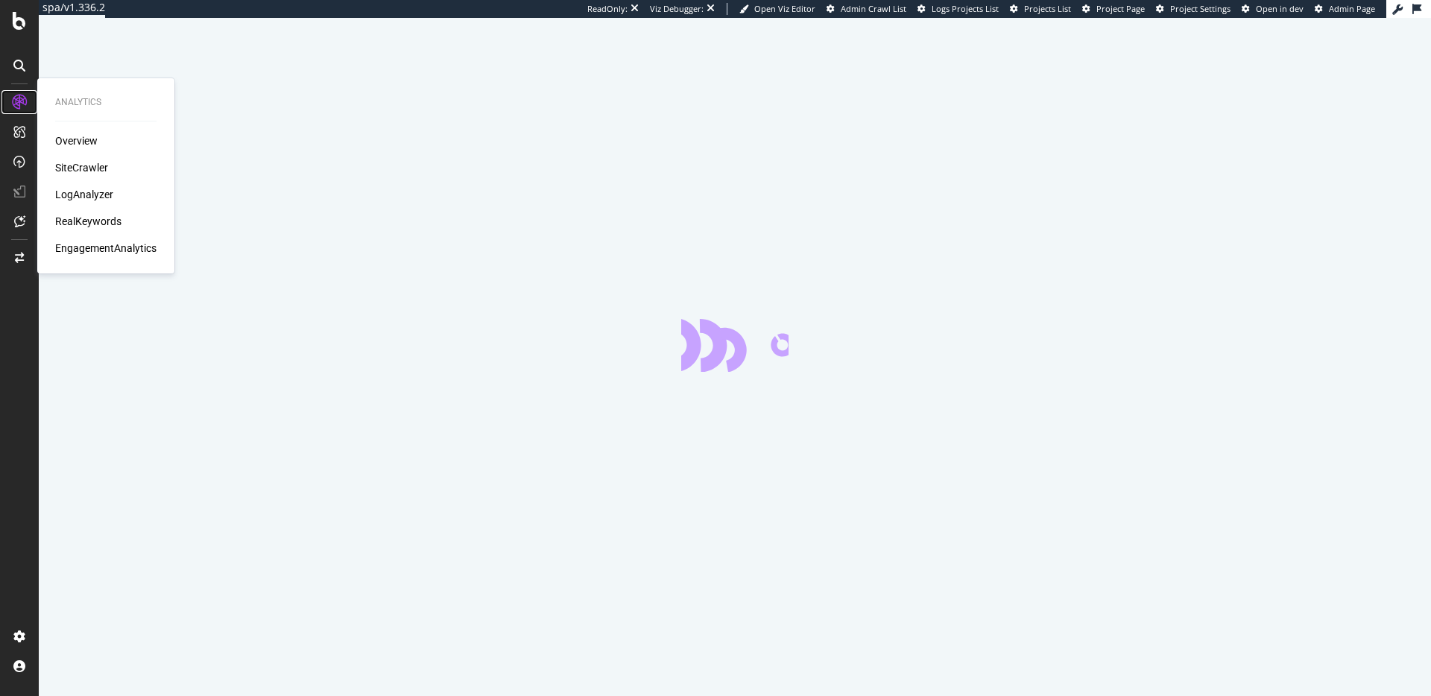
click at [16, 101] on icon at bounding box center [19, 102] width 15 height 15
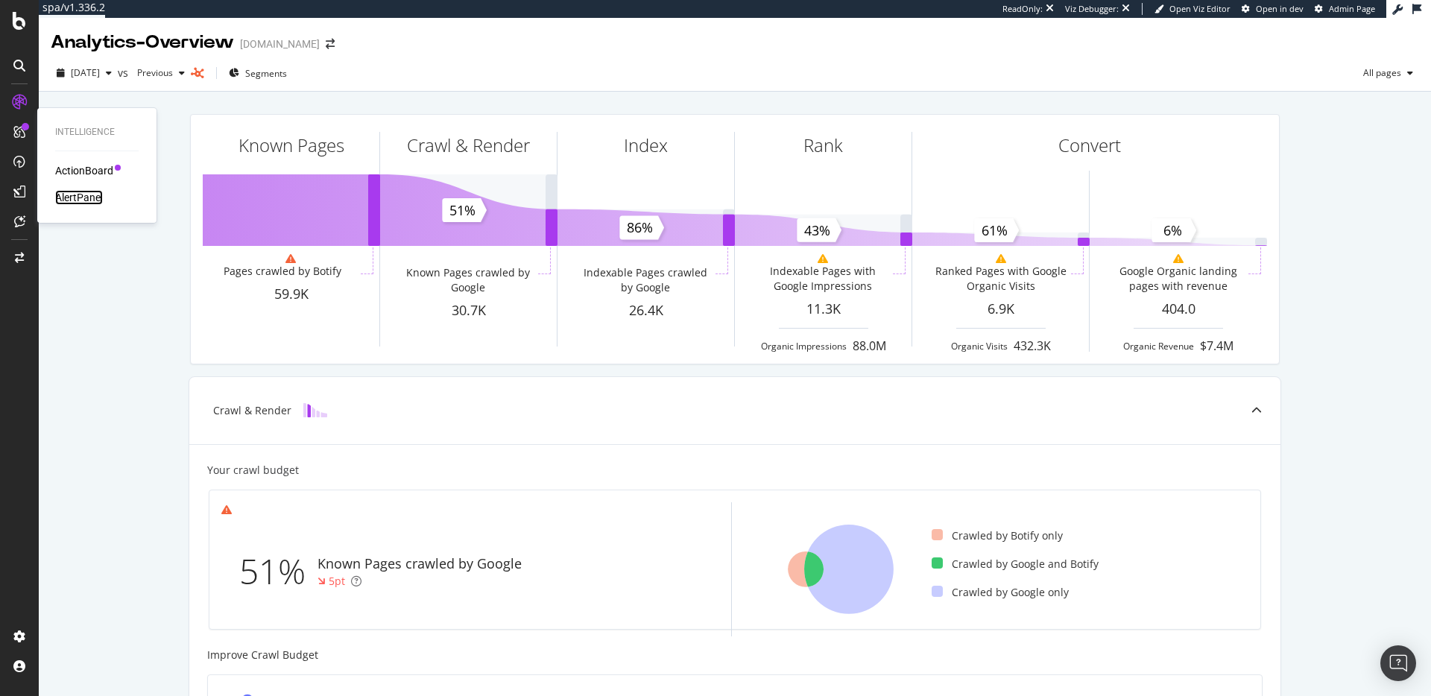
click at [74, 200] on div "AlertPanel" at bounding box center [79, 197] width 48 height 15
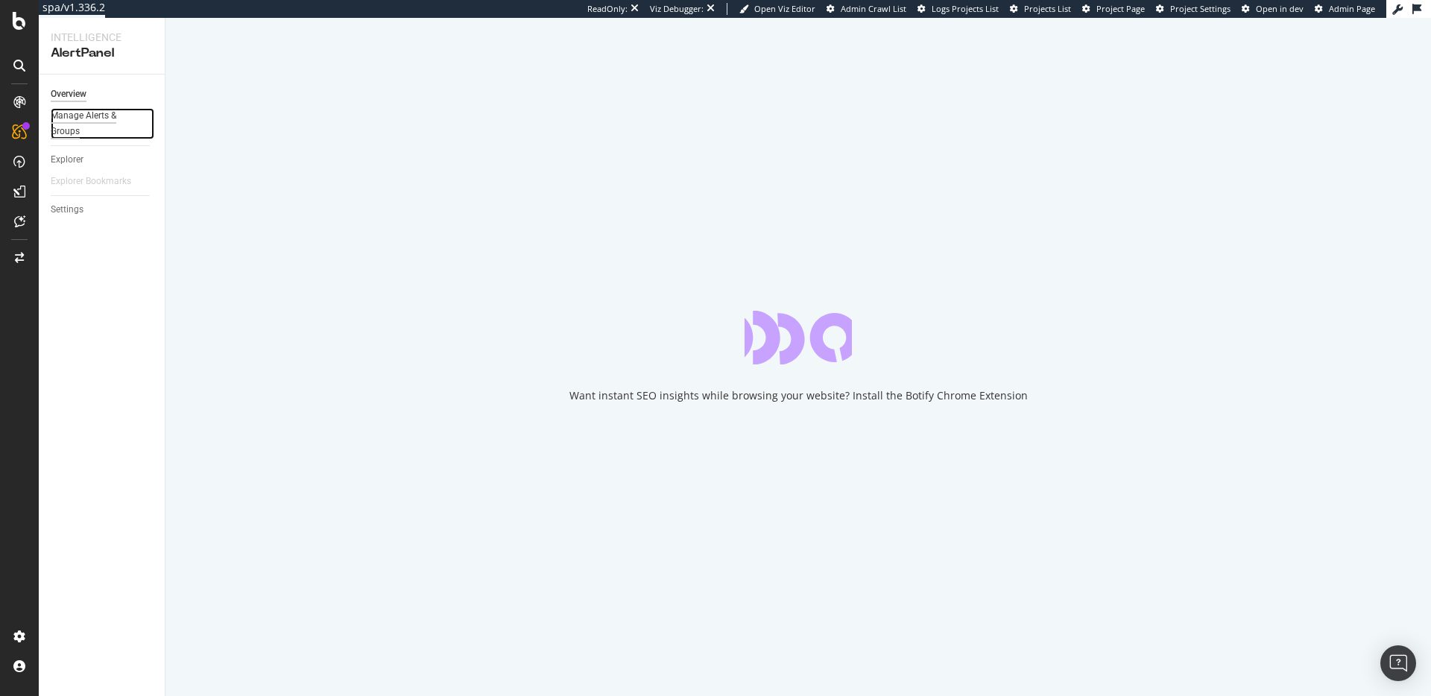
click at [75, 119] on div "Manage Alerts & Groups" at bounding box center [95, 123] width 89 height 31
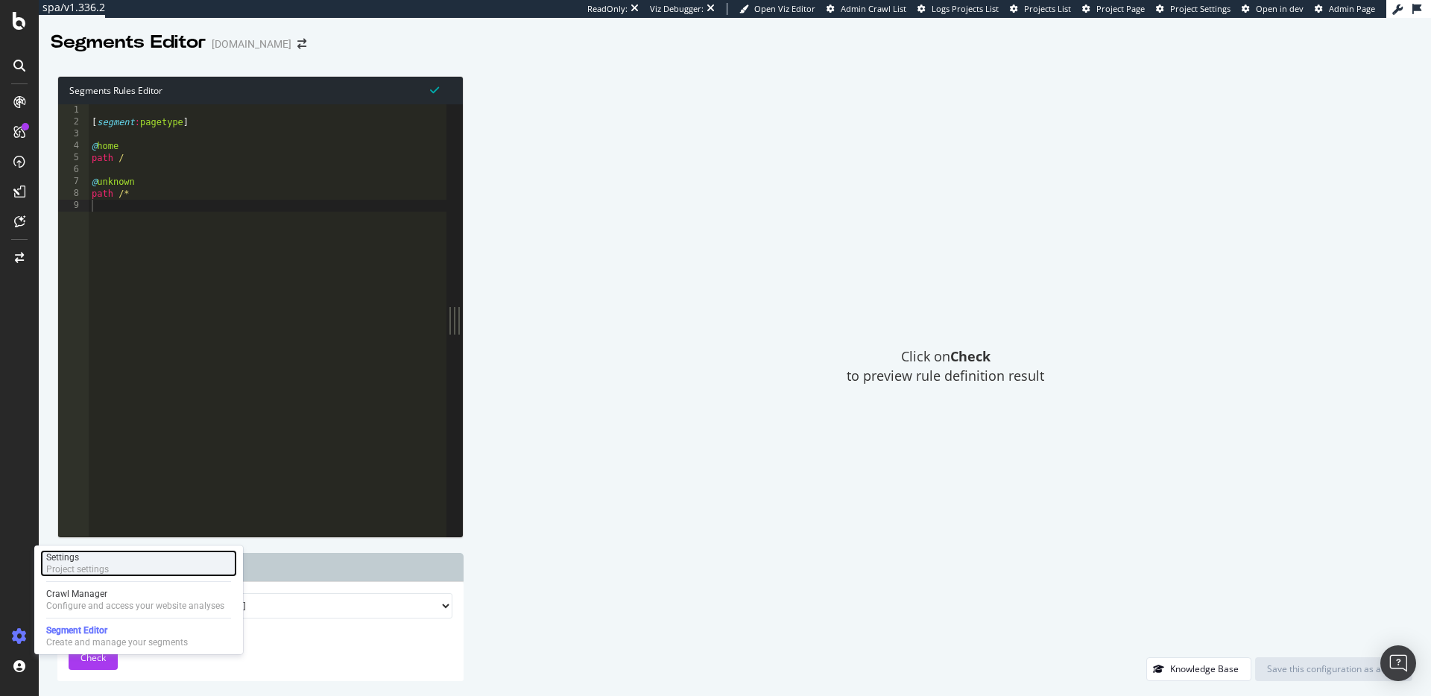
click at [95, 561] on div "Settings" at bounding box center [77, 558] width 63 height 12
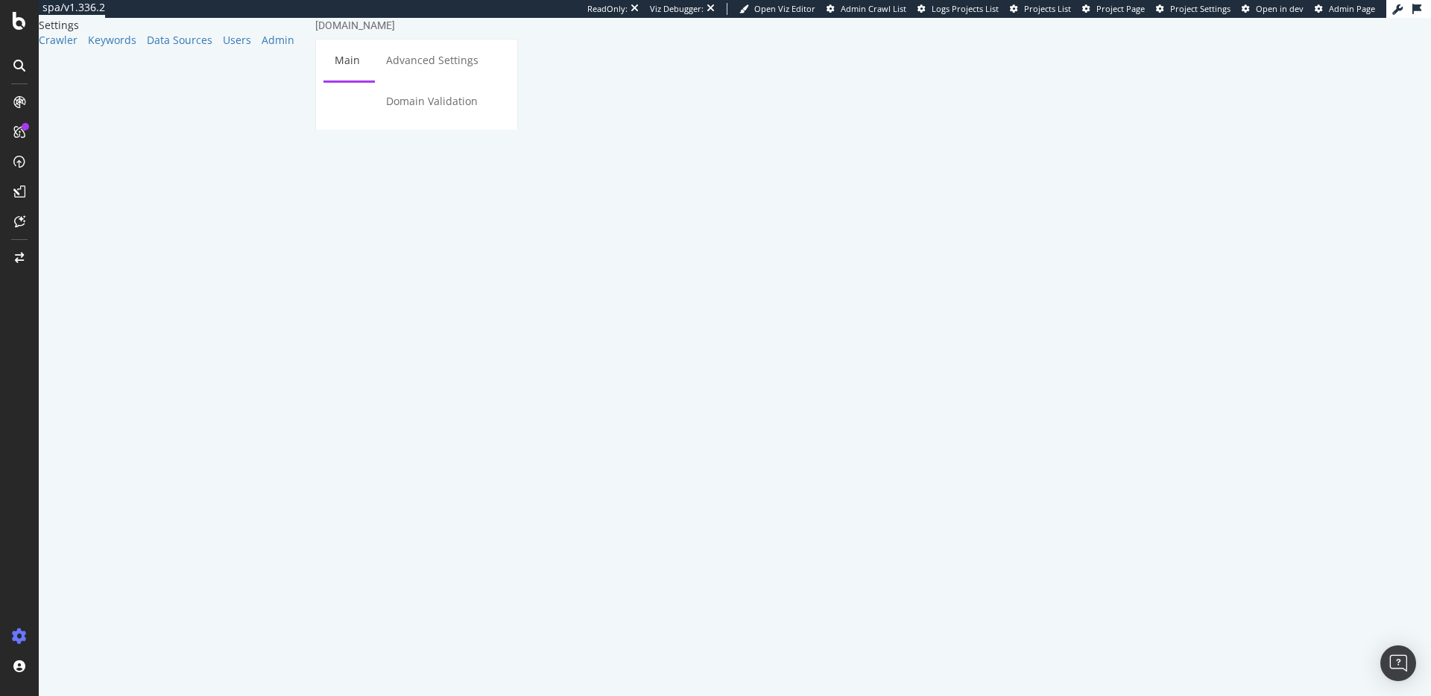
click at [493, 121] on link "Scheduling" at bounding box center [454, 141] width 78 height 41
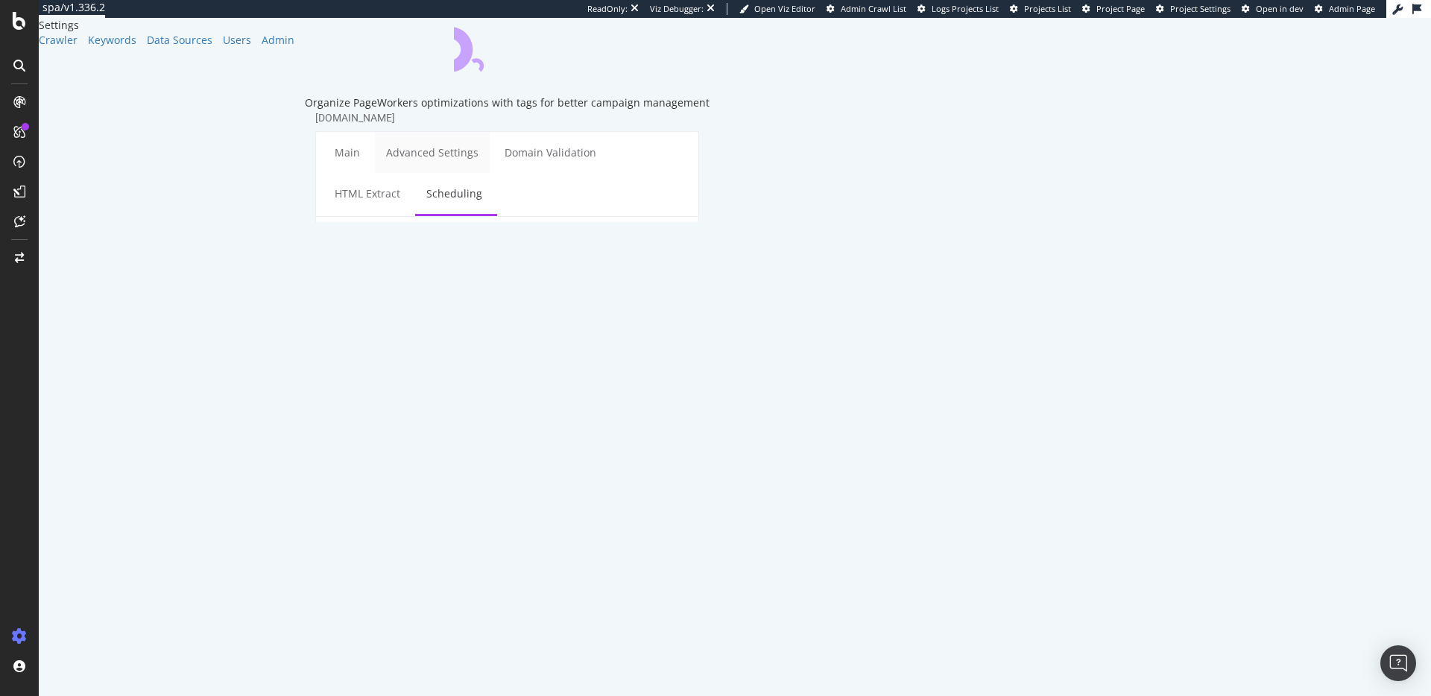
click at [421, 163] on link "Advanced Settings" at bounding box center [432, 152] width 115 height 41
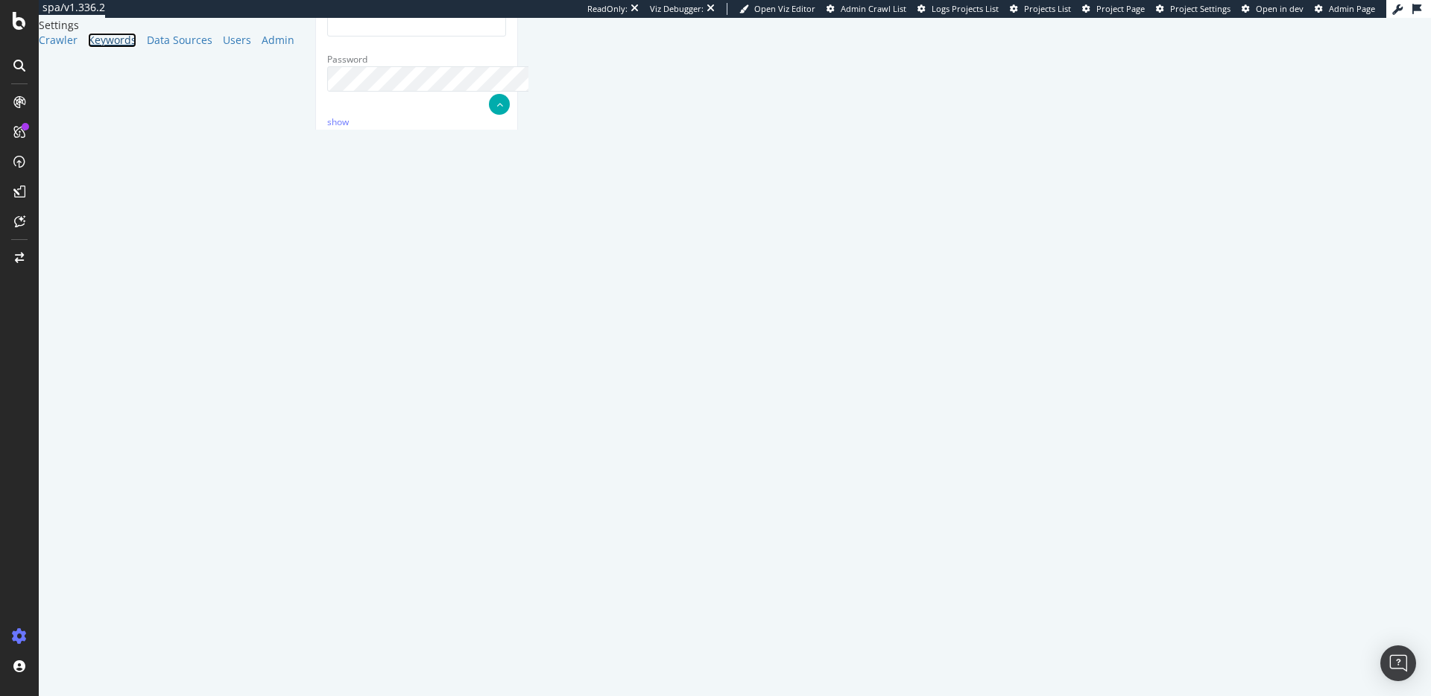
click at [88, 48] on div "Keywords" at bounding box center [112, 40] width 48 height 15
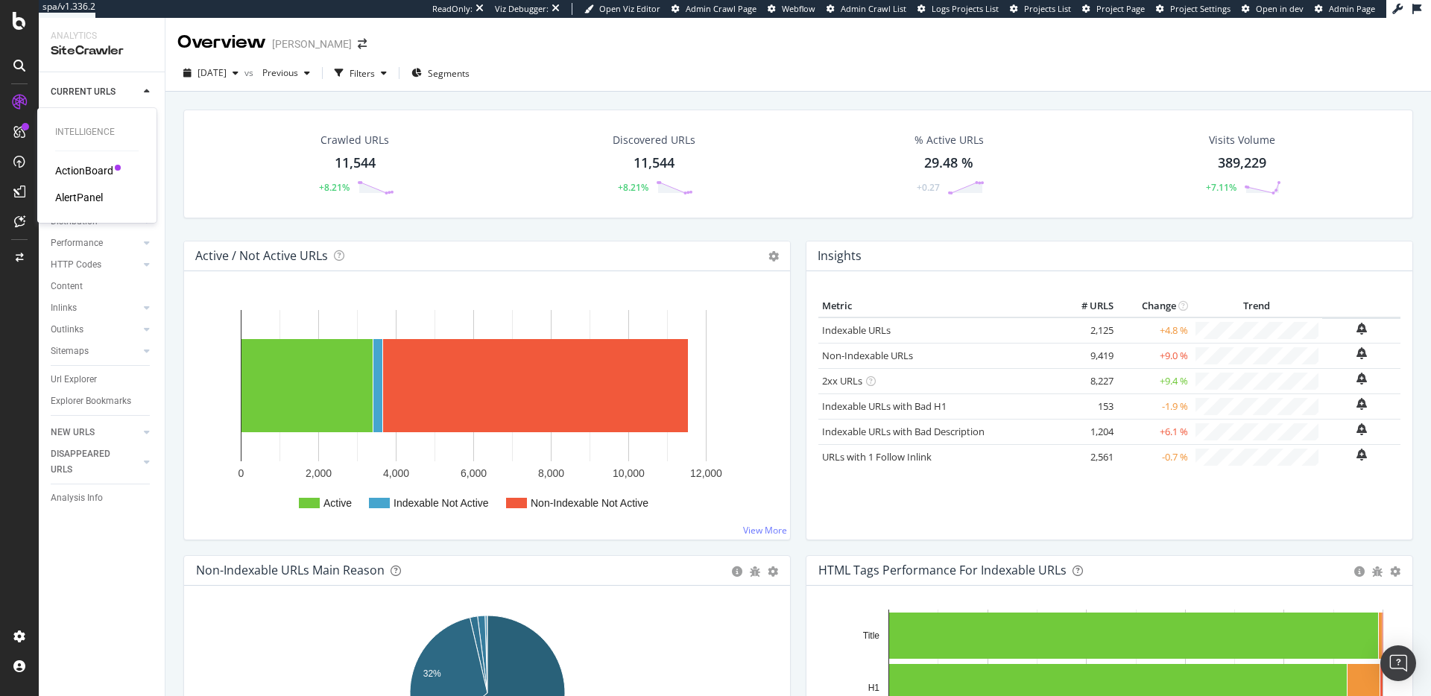
click at [72, 199] on div "AlertPanel" at bounding box center [79, 197] width 48 height 15
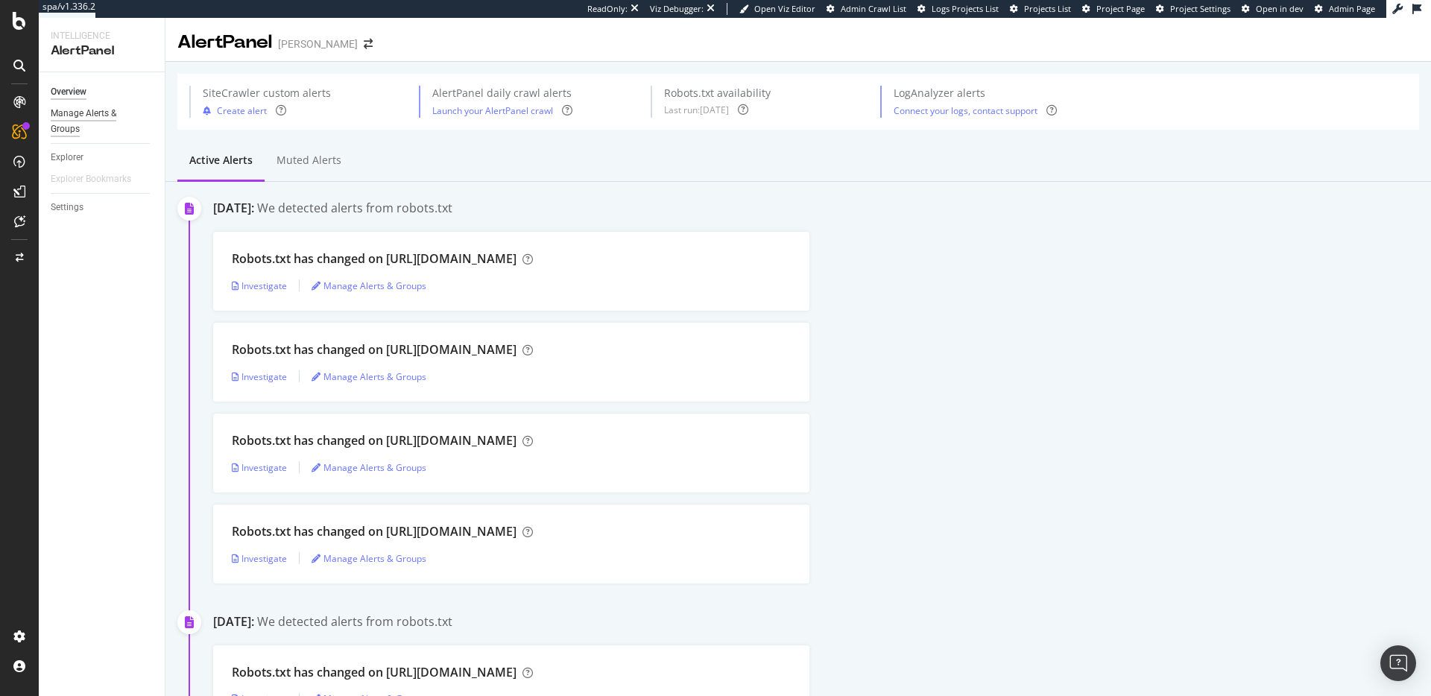
click at [91, 116] on div "Manage Alerts & Groups" at bounding box center [95, 121] width 89 height 31
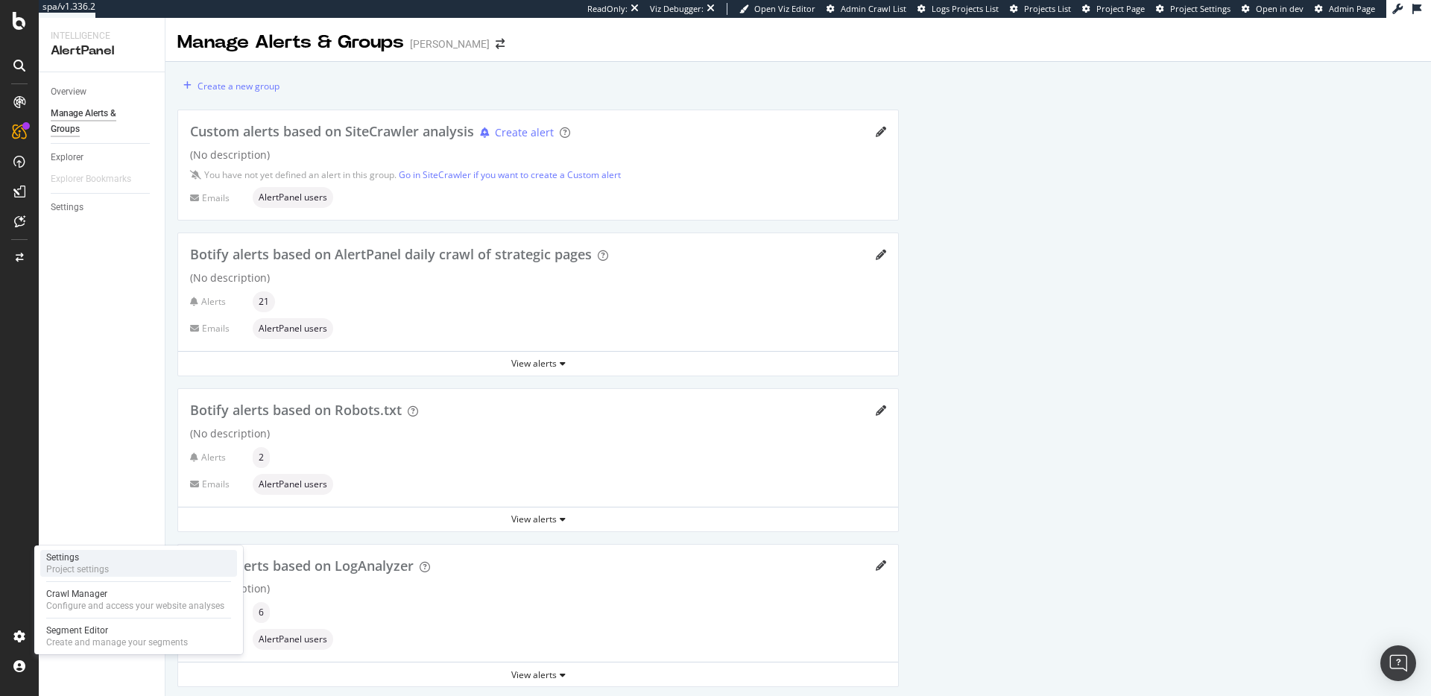
click at [102, 563] on div "Project settings" at bounding box center [77, 569] width 63 height 12
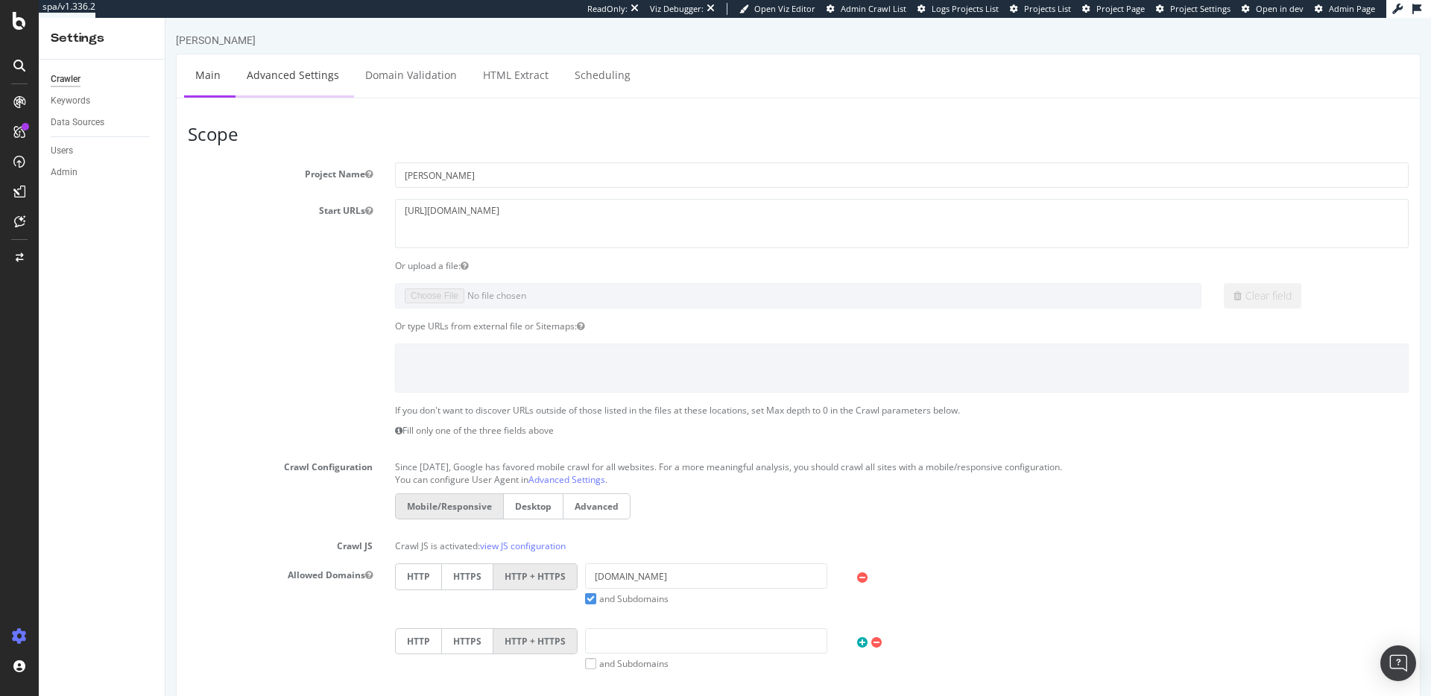
click at [327, 73] on link "Advanced Settings" at bounding box center [293, 74] width 115 height 41
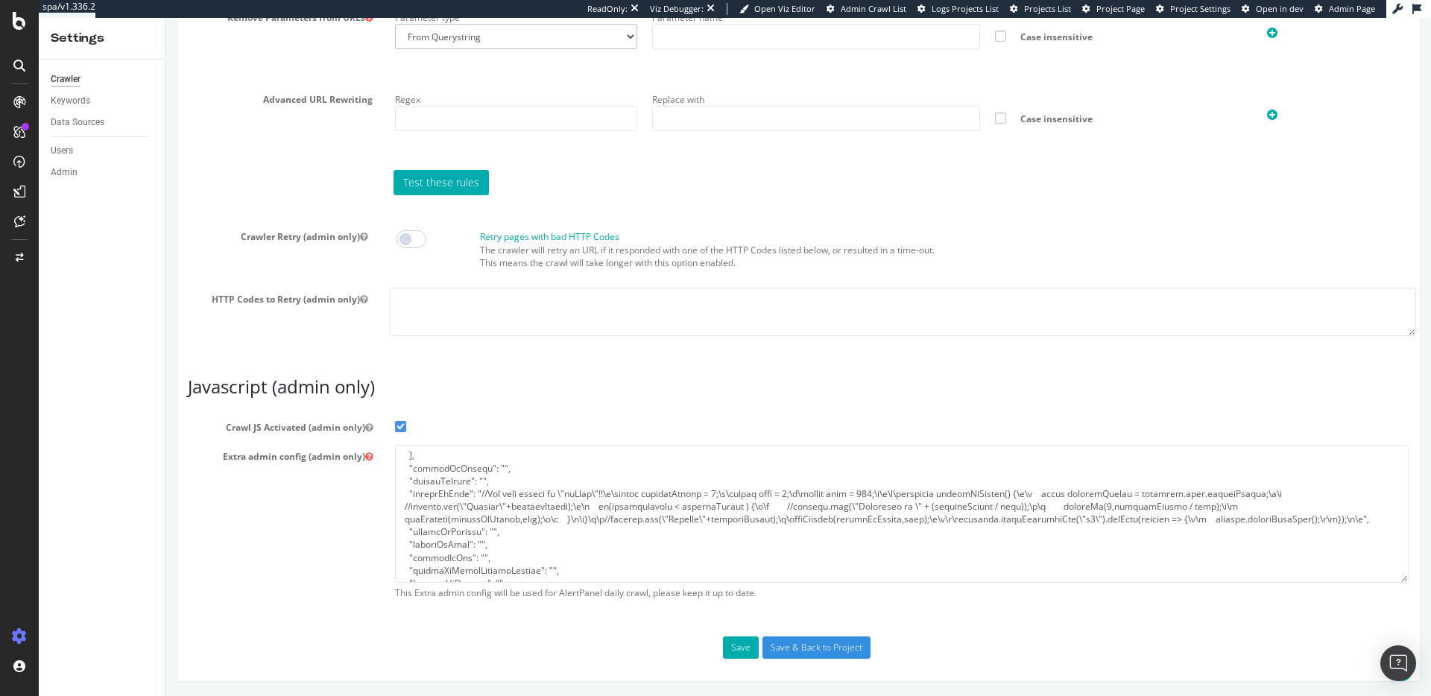
scroll to position [332, 0]
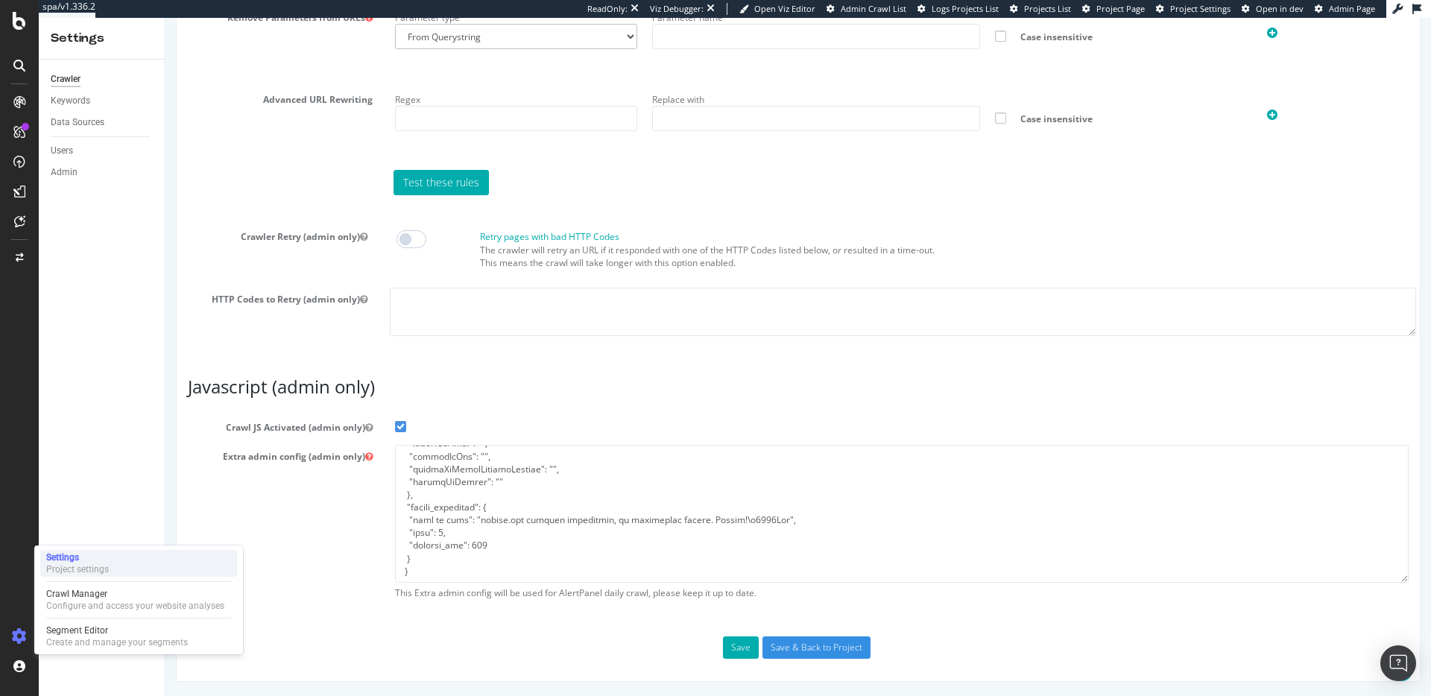
click at [93, 558] on div "Settings" at bounding box center [77, 558] width 63 height 12
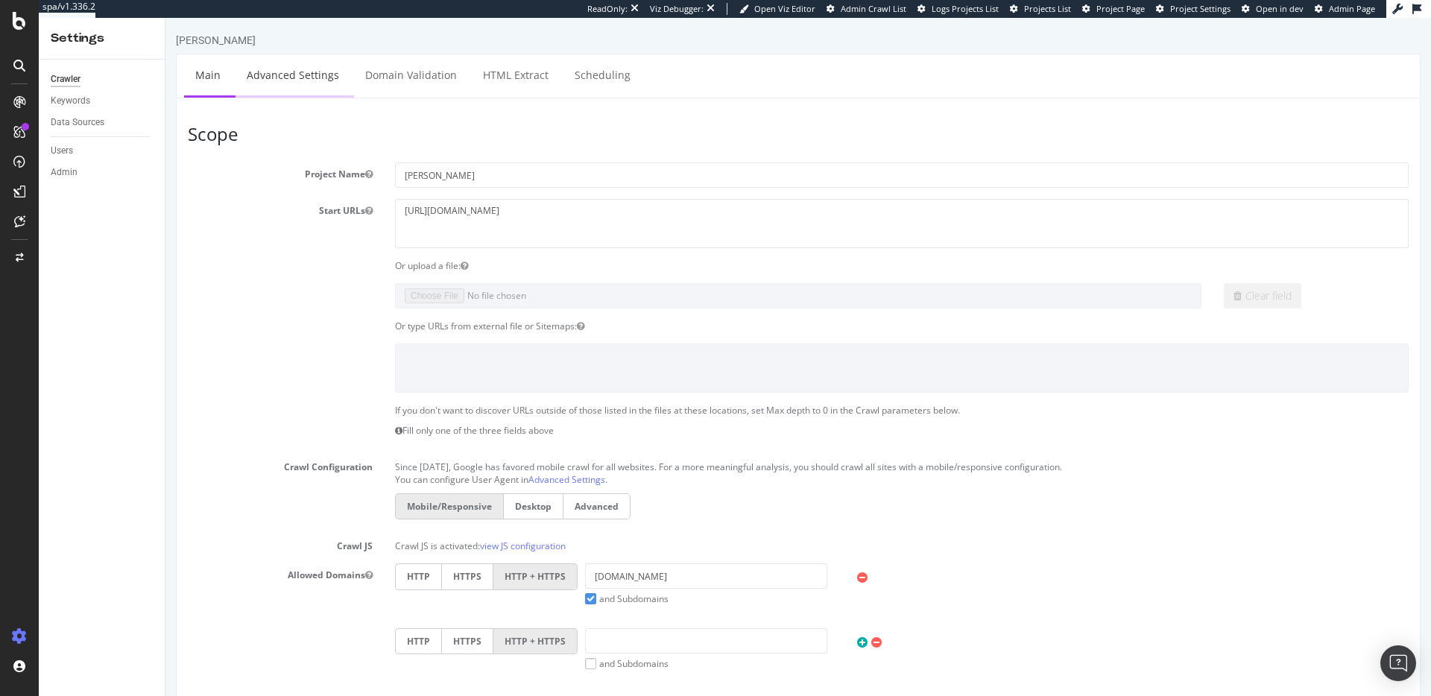
click at [293, 72] on link "Advanced Settings" at bounding box center [293, 74] width 115 height 41
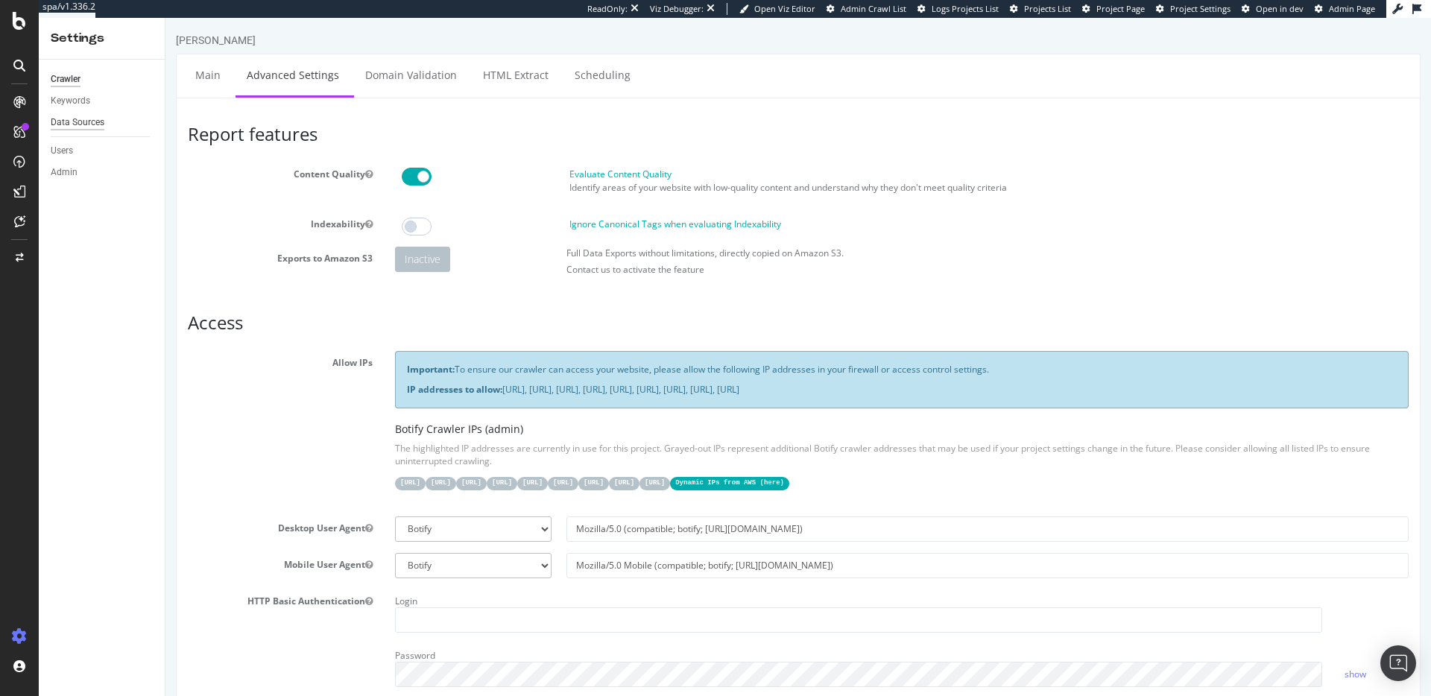
click at [70, 126] on div "Data Sources" at bounding box center [78, 123] width 54 height 16
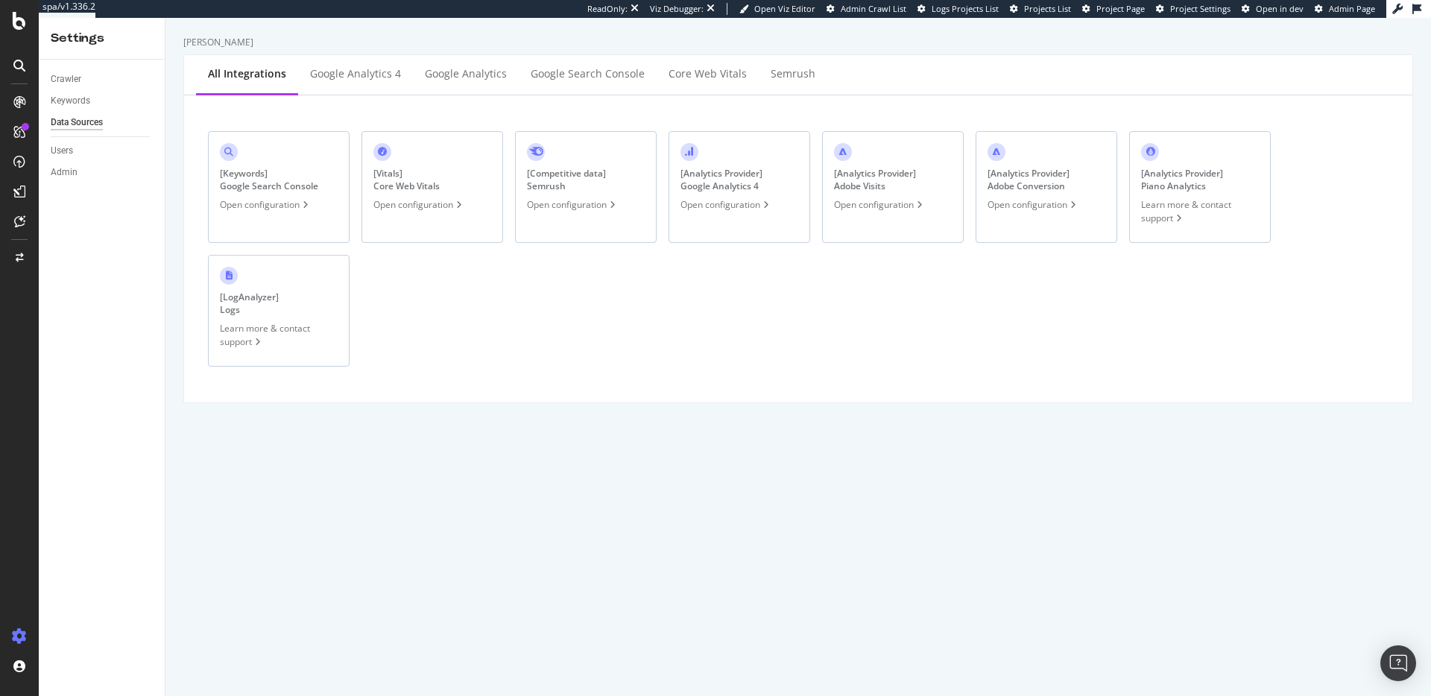
click at [239, 190] on div "[ Keywords ] Google Search Console" at bounding box center [269, 179] width 98 height 25
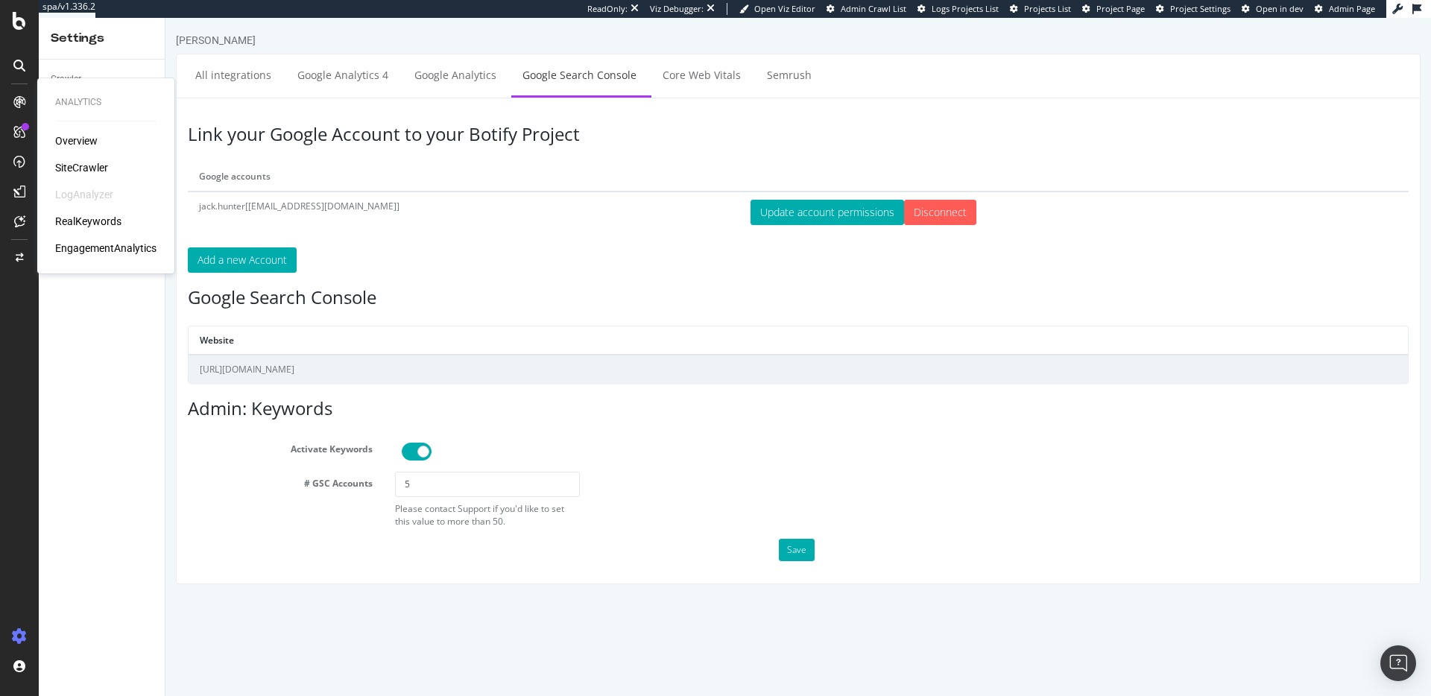
click at [92, 221] on div "RealKeywords" at bounding box center [88, 221] width 66 height 15
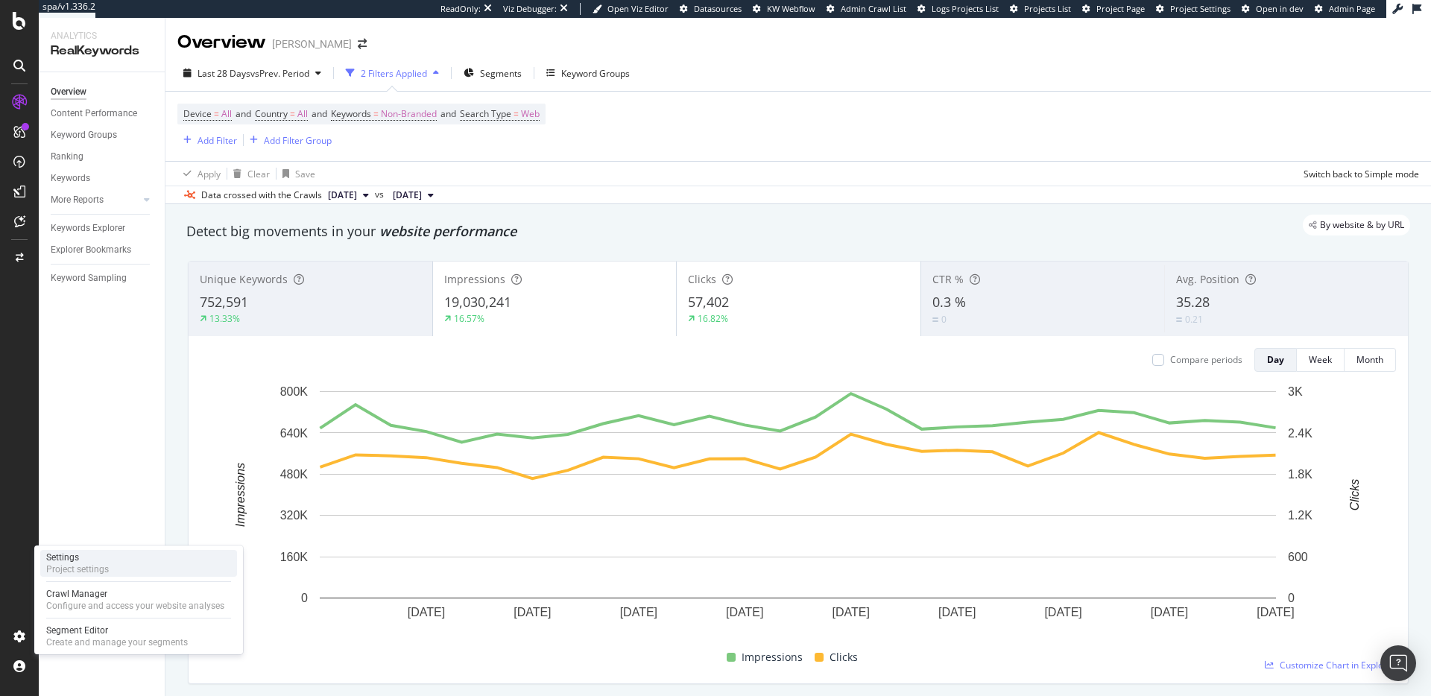
click at [92, 574] on div "Project settings" at bounding box center [77, 569] width 63 height 12
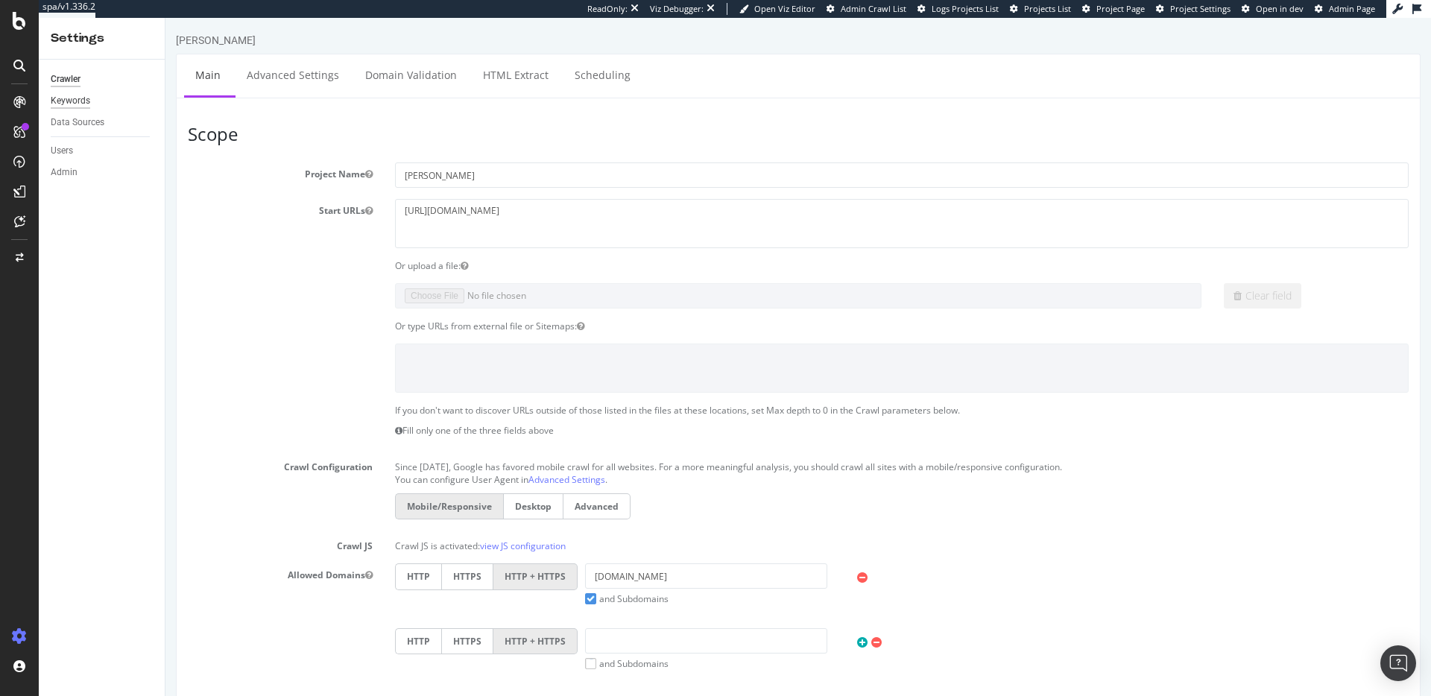
click at [75, 105] on div "Keywords" at bounding box center [71, 101] width 40 height 16
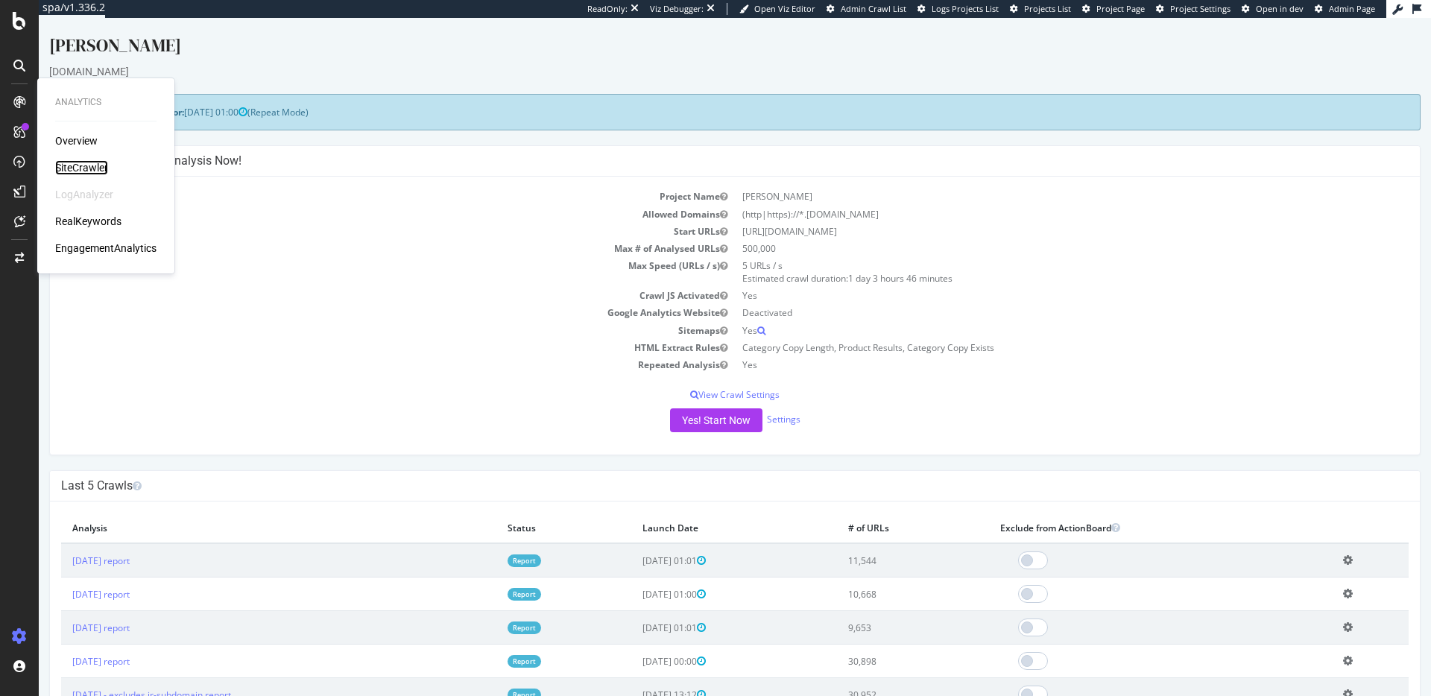
click at [73, 173] on div "SiteCrawler" at bounding box center [81, 167] width 53 height 15
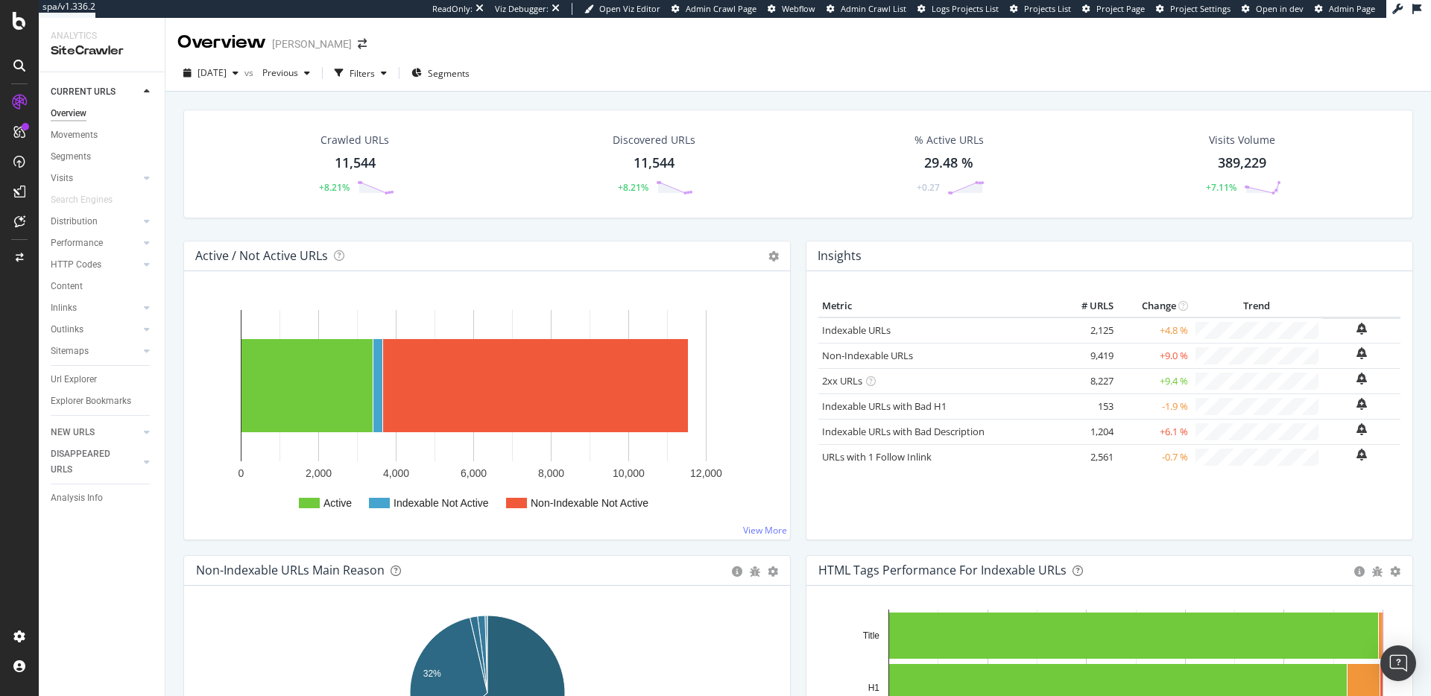
drag, startPoint x: 1092, startPoint y: 332, endPoint x: 1115, endPoint y: 332, distance: 23.1
click at [1115, 332] on td "2,125" at bounding box center [1088, 331] width 60 height 26
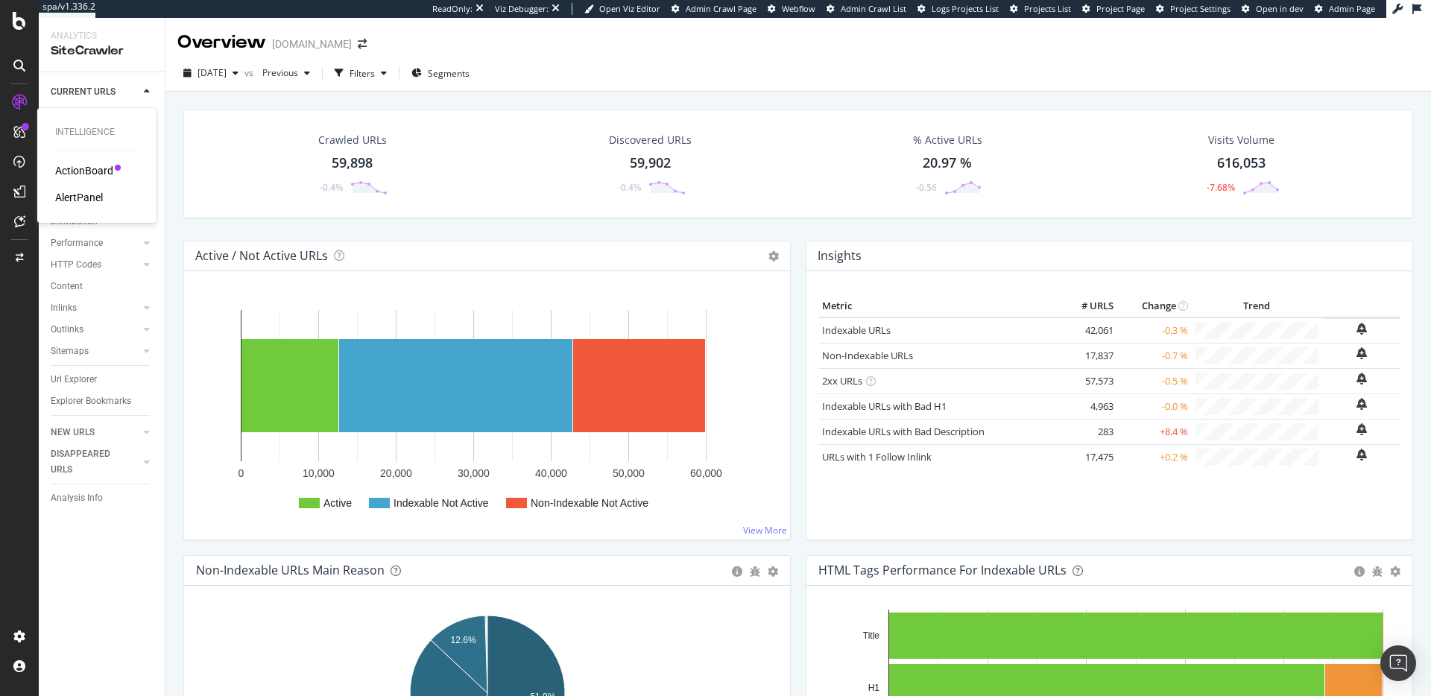
click at [80, 171] on div "ActionBoard" at bounding box center [84, 170] width 58 height 15
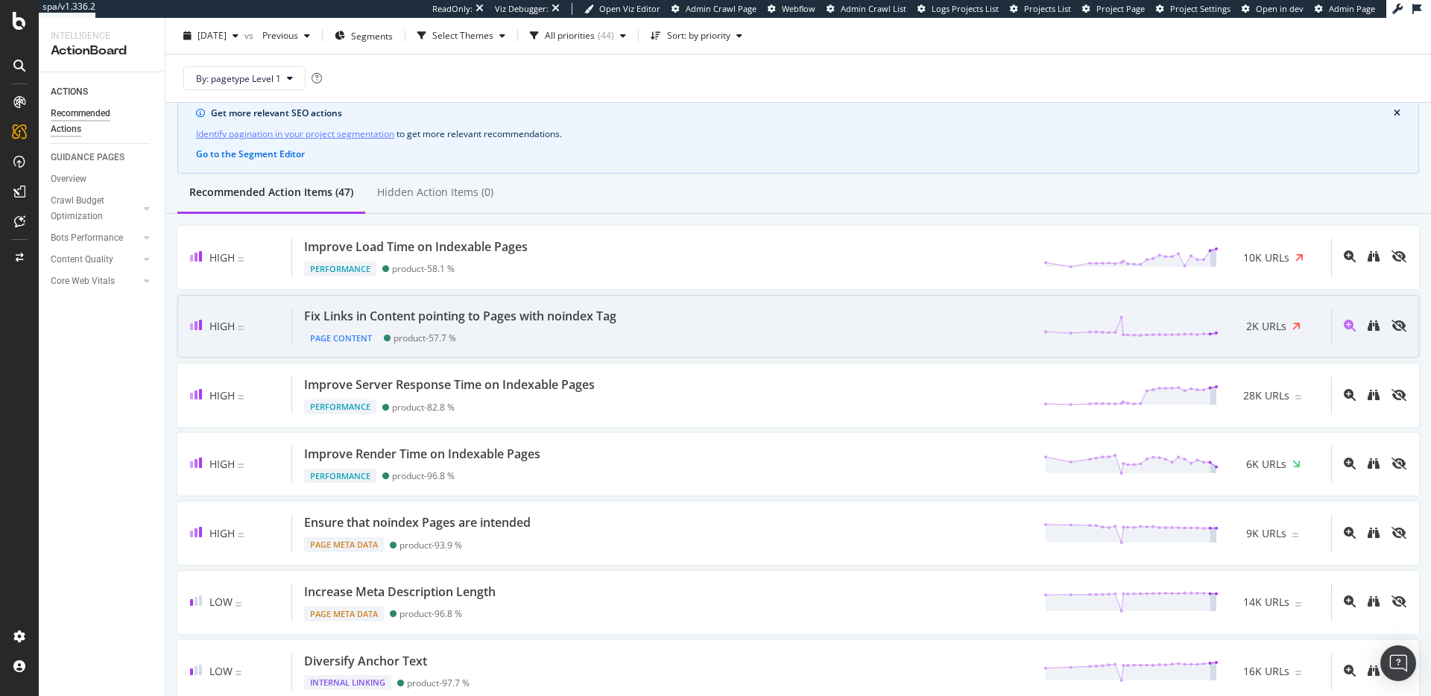
scroll to position [104, 0]
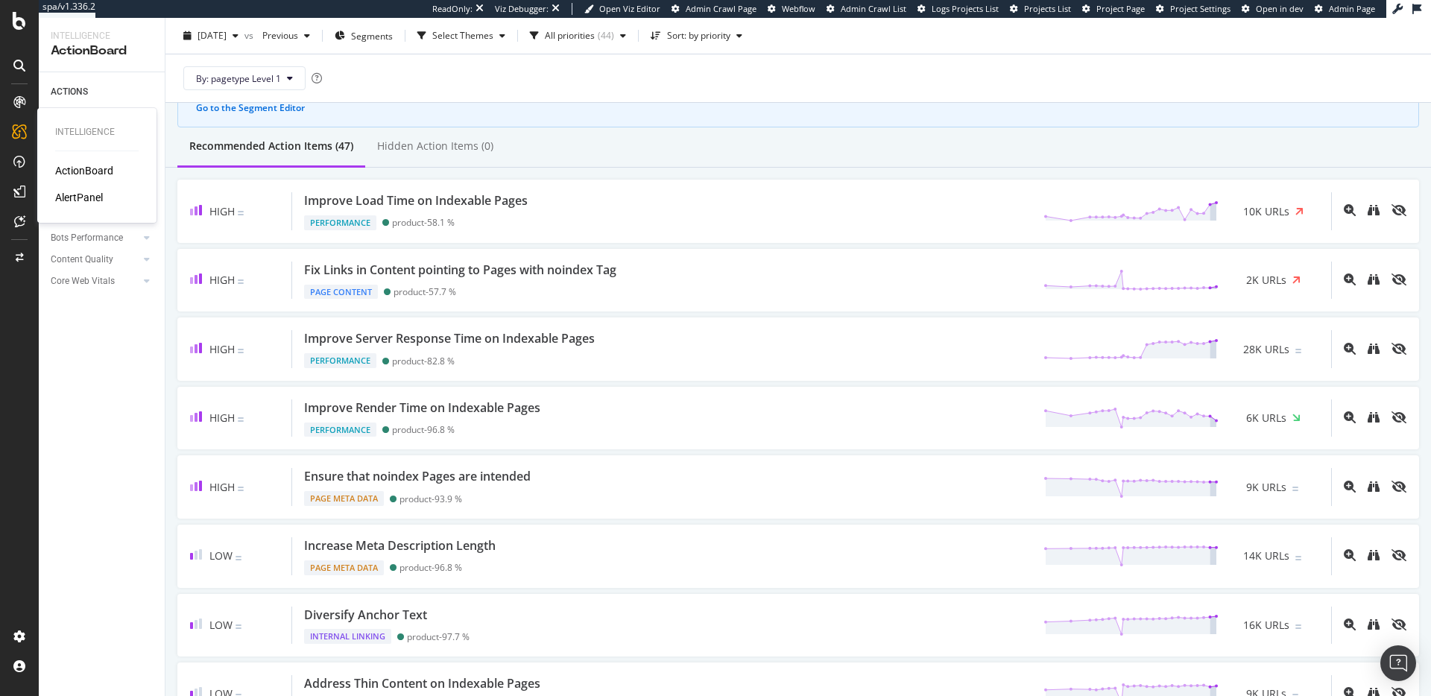
click at [78, 203] on div "AlertPanel" at bounding box center [79, 197] width 48 height 15
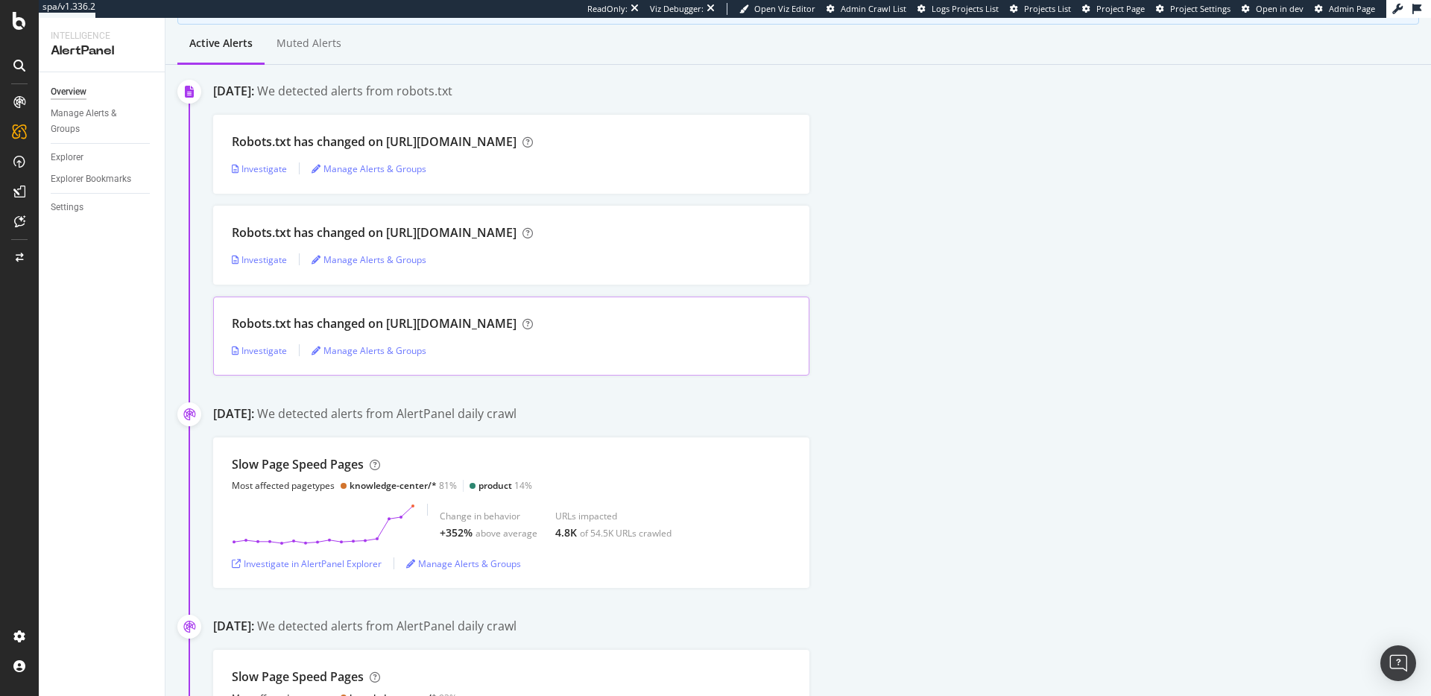
scroll to position [356, 0]
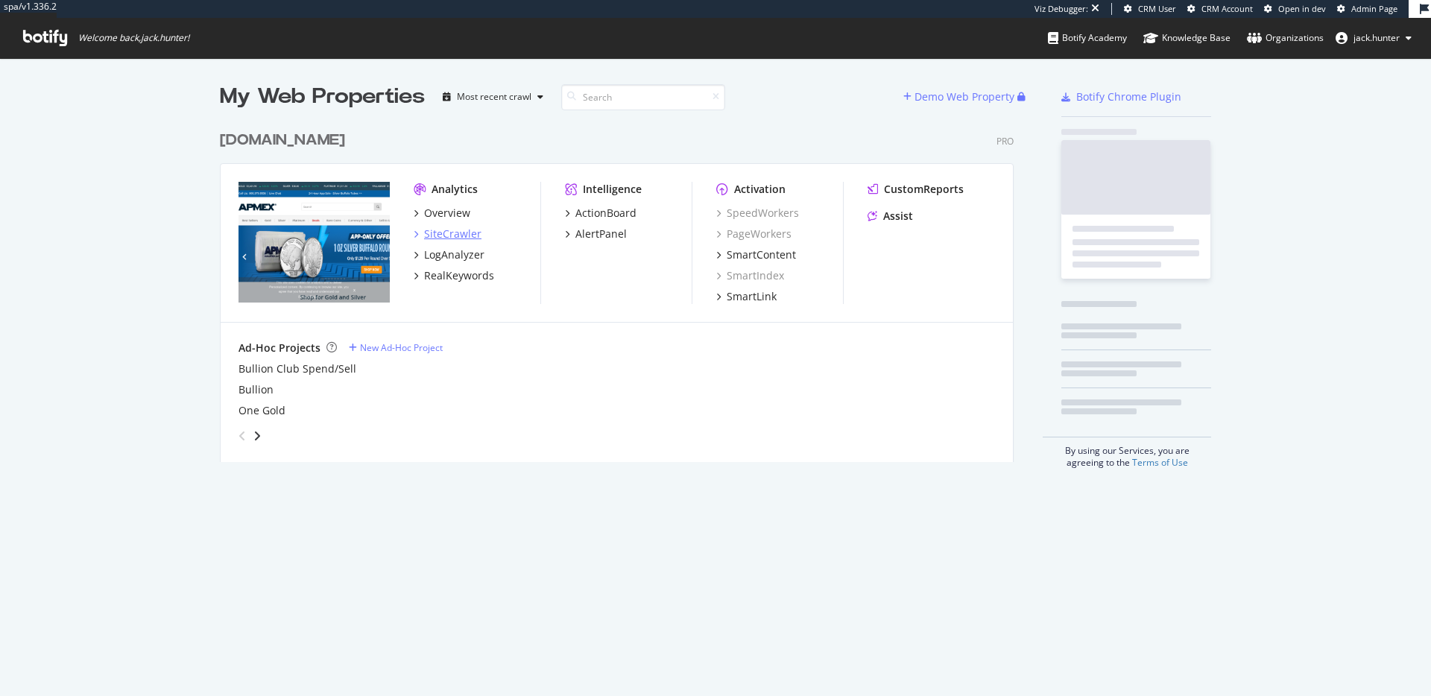
scroll to position [350, 806]
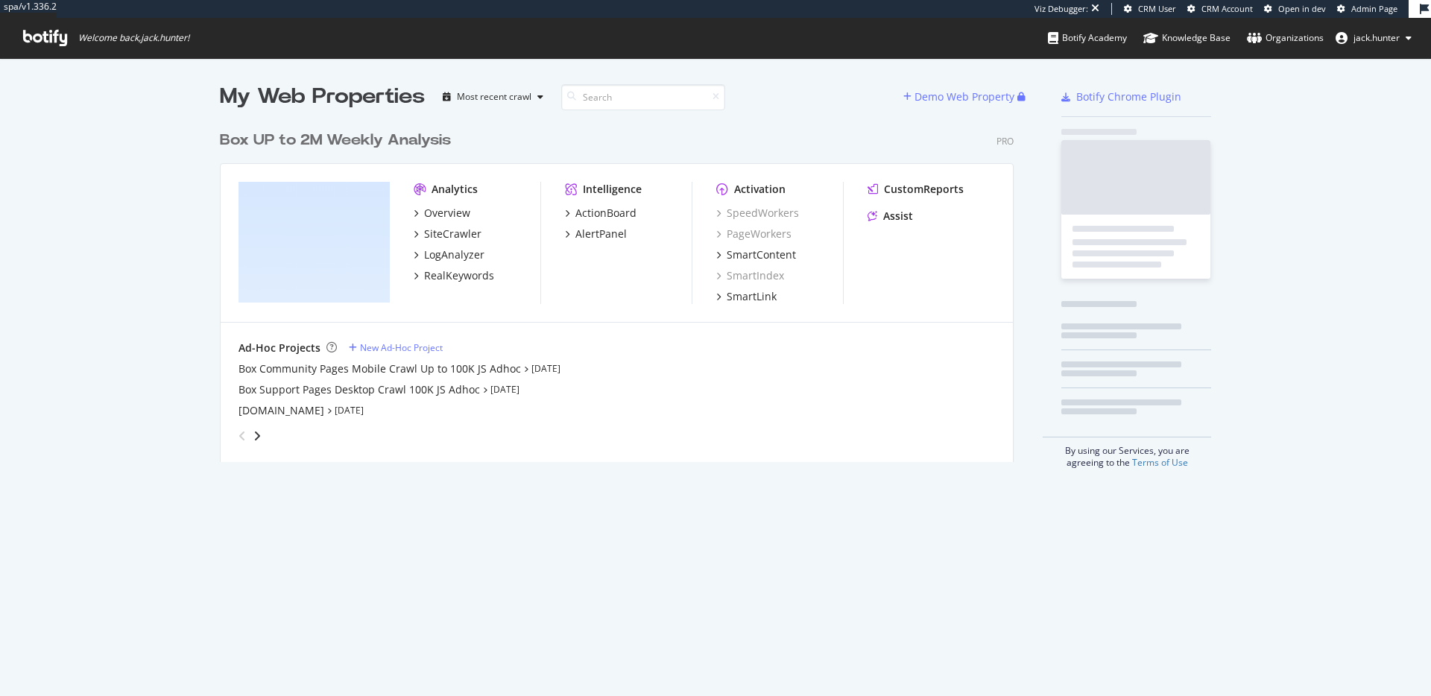
scroll to position [350, 806]
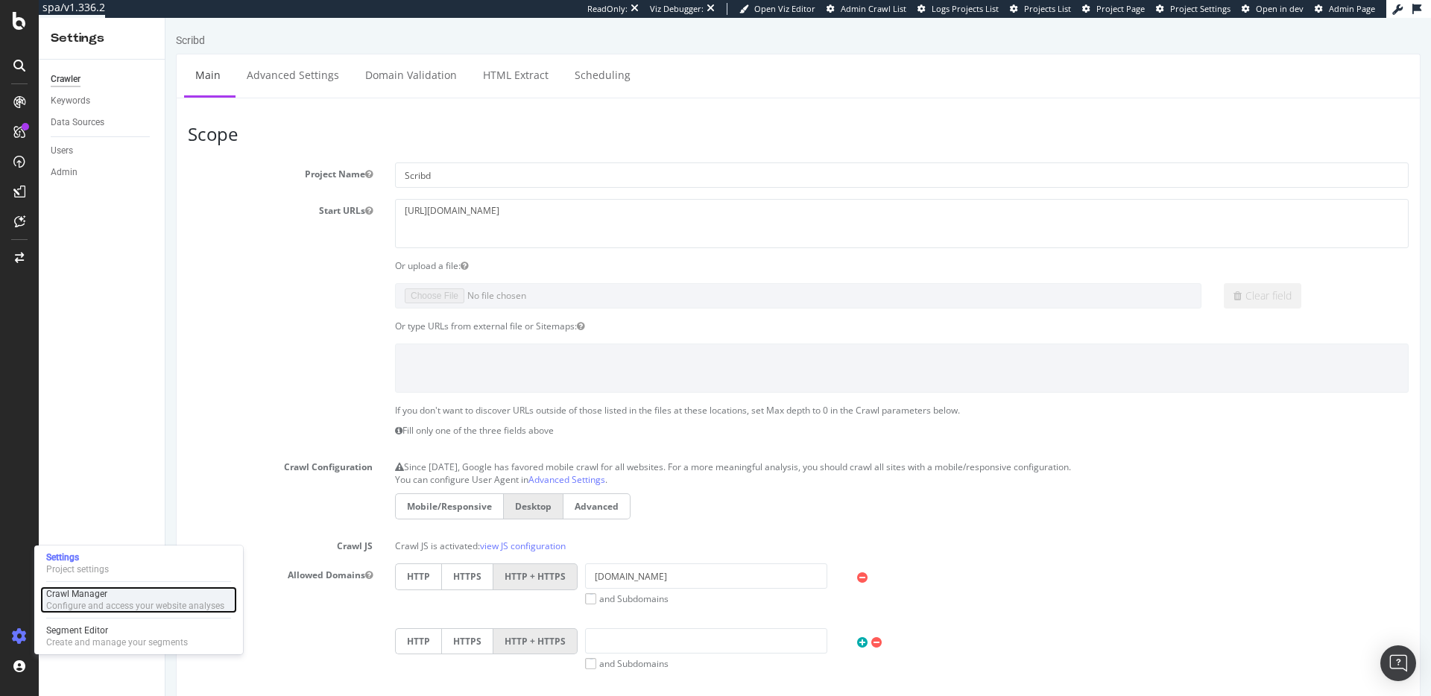
click at [86, 601] on div "Configure and access your website analyses" at bounding box center [135, 606] width 178 height 12
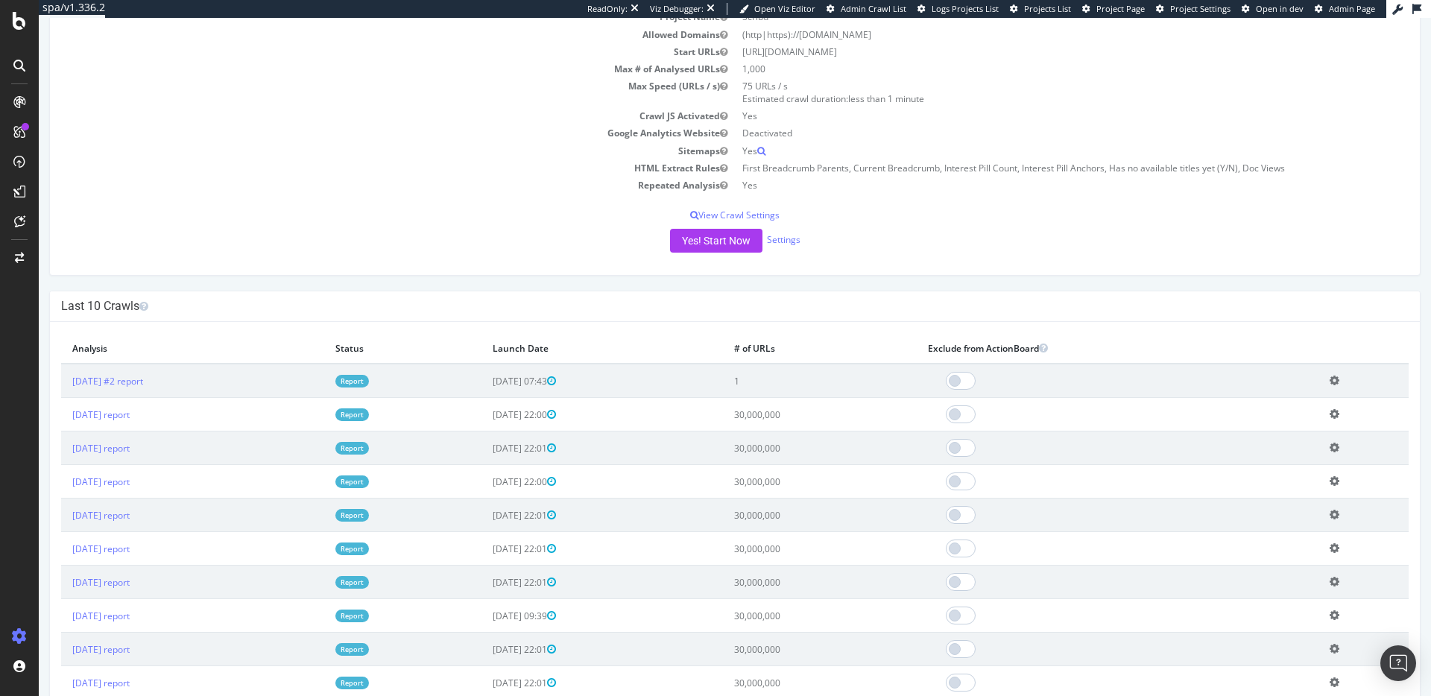
scroll to position [200, 0]
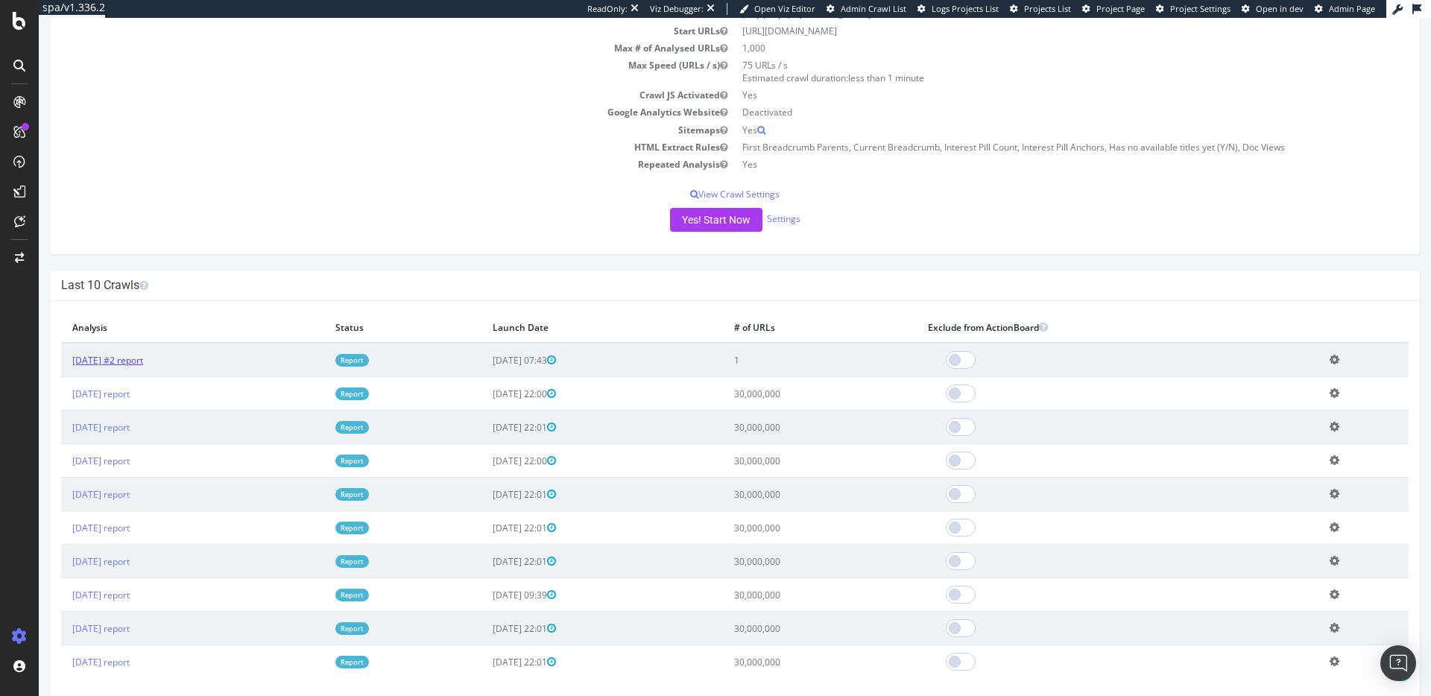
click at [143, 359] on link "[DATE] #2 report" at bounding box center [107, 360] width 71 height 13
